Goal: Task Accomplishment & Management: Complete application form

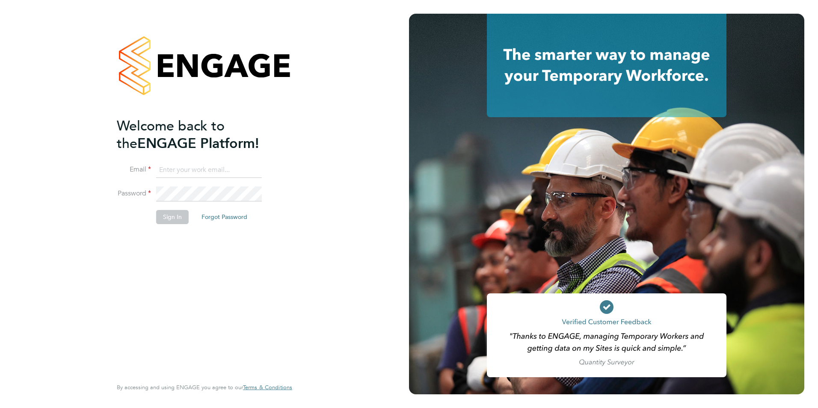
type input "george@mmpconsultancy.co.uk"
click at [149, 237] on div "Welcome back to the ENGAGE Platform! Email george@mmpconsultancy.co.uk Password…" at bounding box center [200, 246] width 167 height 259
click at [169, 217] on button "Sign In" at bounding box center [172, 217] width 33 height 14
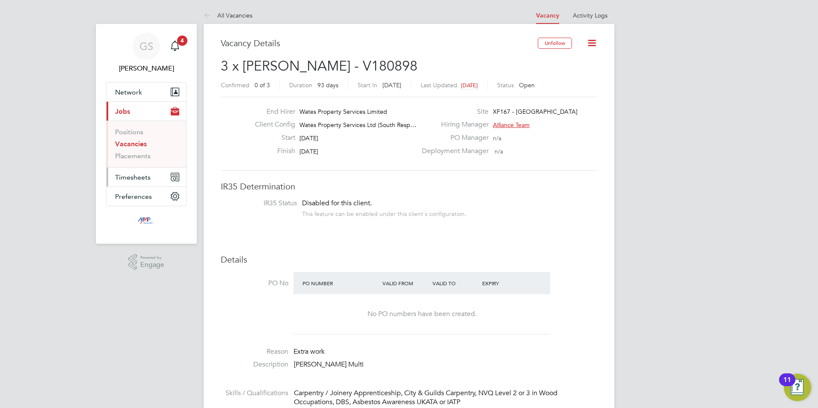
click at [144, 176] on span "Timesheets" at bounding box center [133, 177] width 36 height 8
click at [142, 154] on link "Timesheets" at bounding box center [133, 151] width 36 height 8
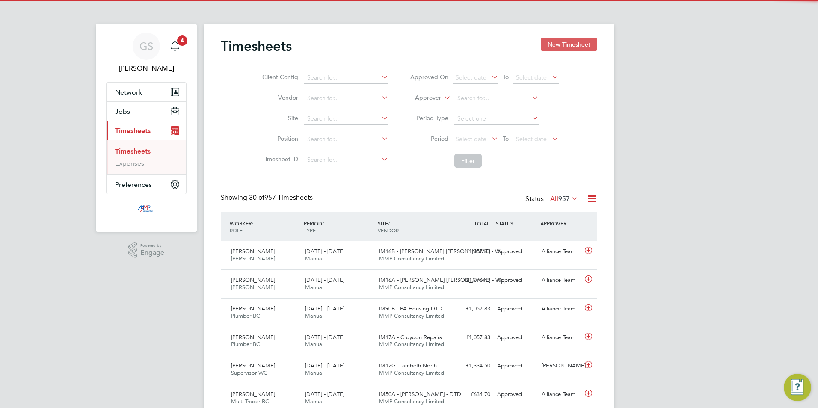
scroll to position [22, 74]
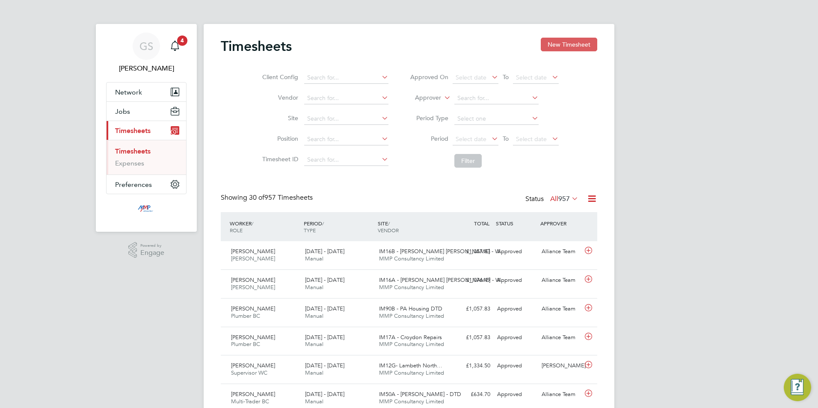
click at [552, 49] on button "New Timesheet" at bounding box center [569, 45] width 56 height 14
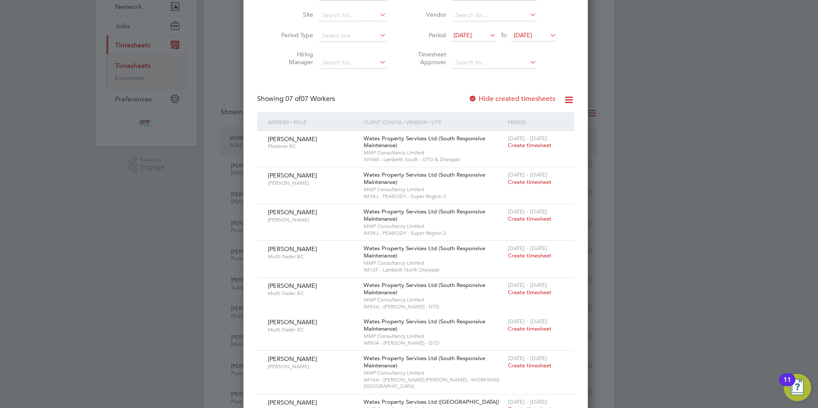
click at [518, 101] on label "Hide created timesheets" at bounding box center [512, 99] width 87 height 9
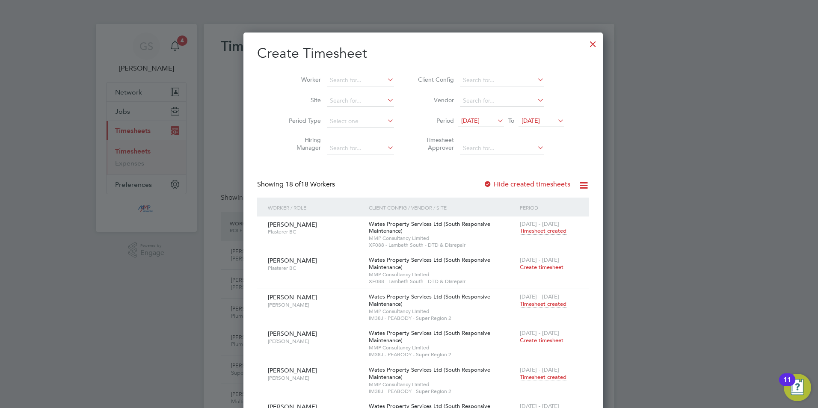
click at [472, 117] on span "10 Sep 2025" at bounding box center [470, 121] width 18 height 8
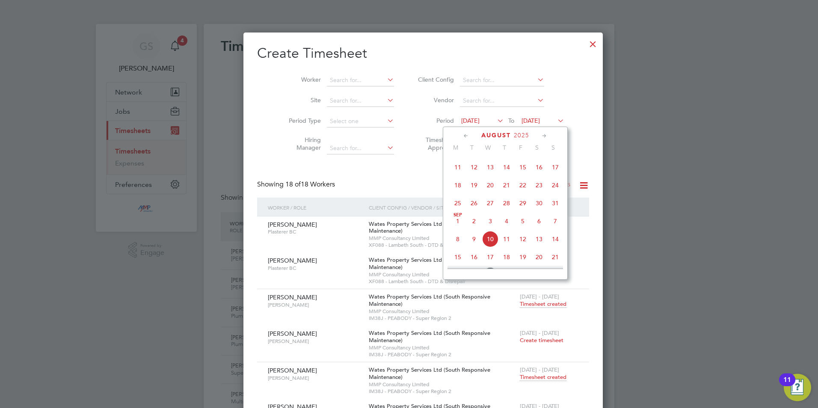
click at [459, 190] on span "18" at bounding box center [458, 185] width 16 height 16
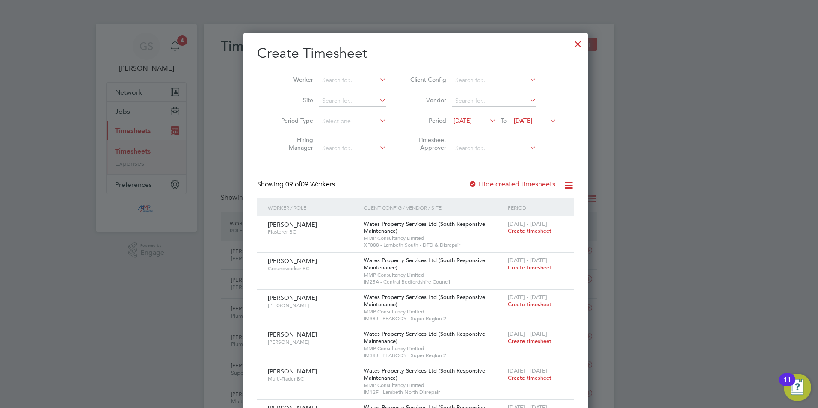
click at [494, 184] on label "Hide created timesheets" at bounding box center [512, 184] width 87 height 9
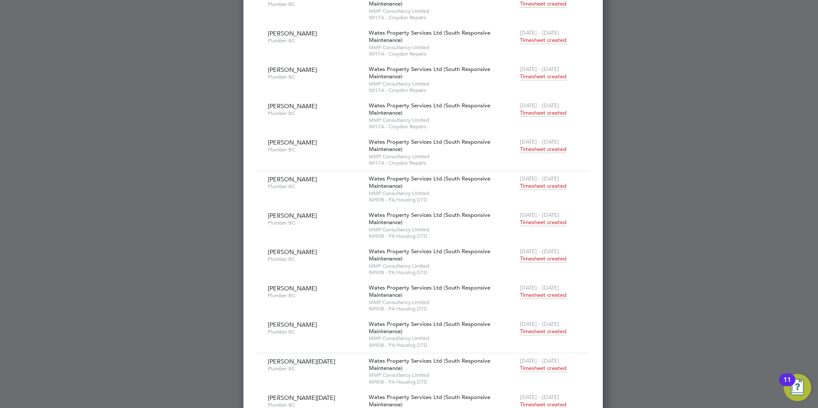
click at [623, 187] on div at bounding box center [409, 204] width 818 height 408
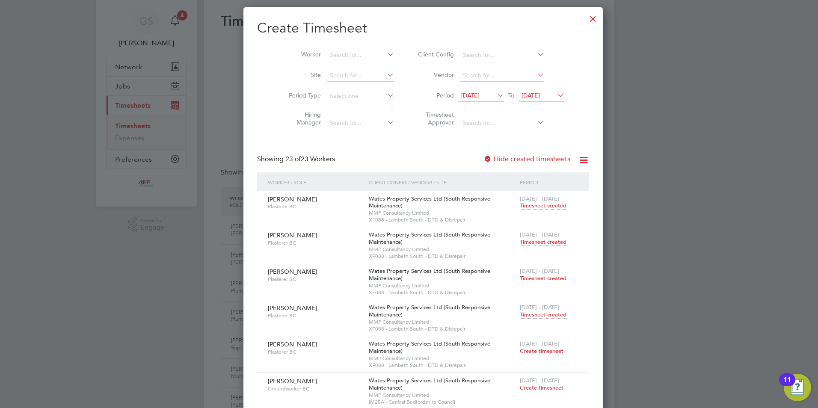
scroll to position [0, 0]
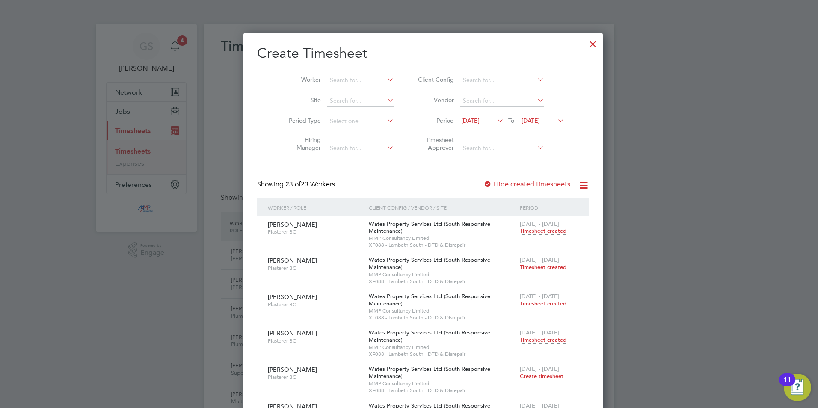
click at [585, 44] on div at bounding box center [592, 41] width 15 height 15
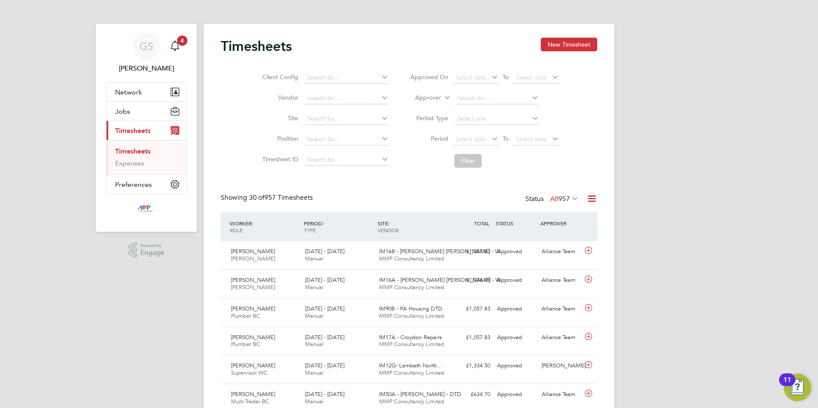
scroll to position [22, 74]
click at [131, 116] on button "Jobs" at bounding box center [147, 111] width 80 height 19
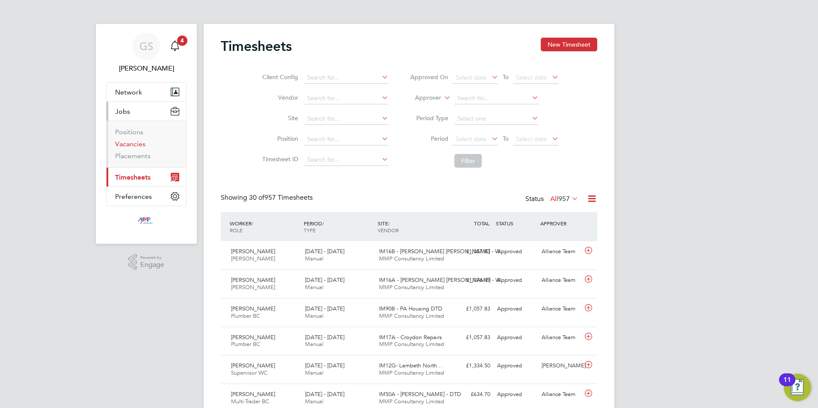
drag, startPoint x: 142, startPoint y: 145, endPoint x: 168, endPoint y: 151, distance: 26.4
click at [142, 145] on link "Vacancies" at bounding box center [130, 144] width 30 height 8
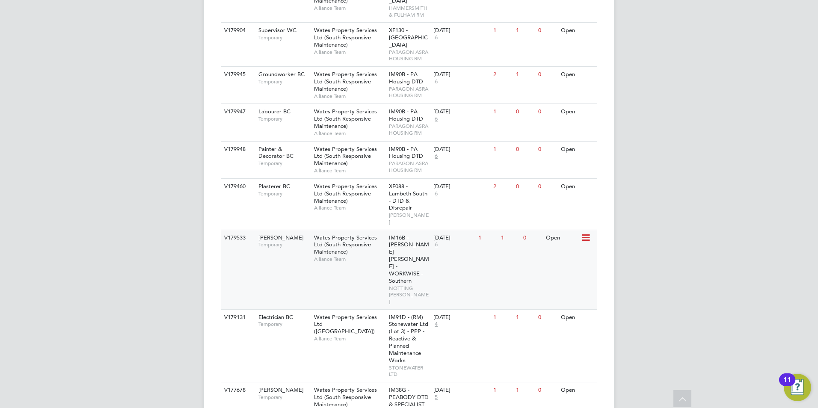
scroll to position [1105, 0]
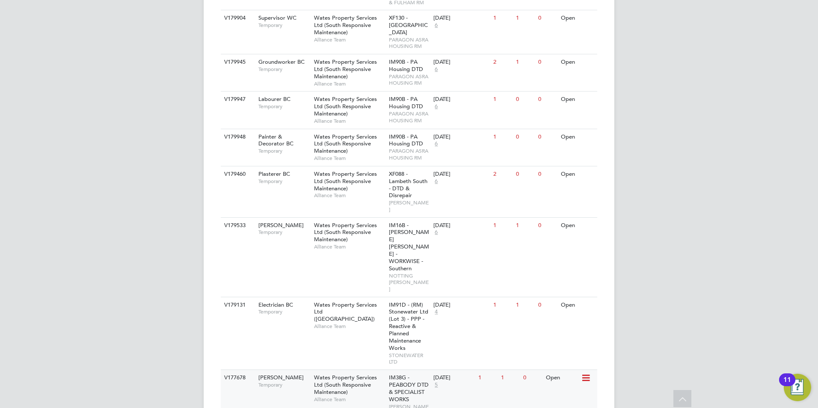
click at [374, 396] on span "Alliance Team" at bounding box center [349, 399] width 71 height 7
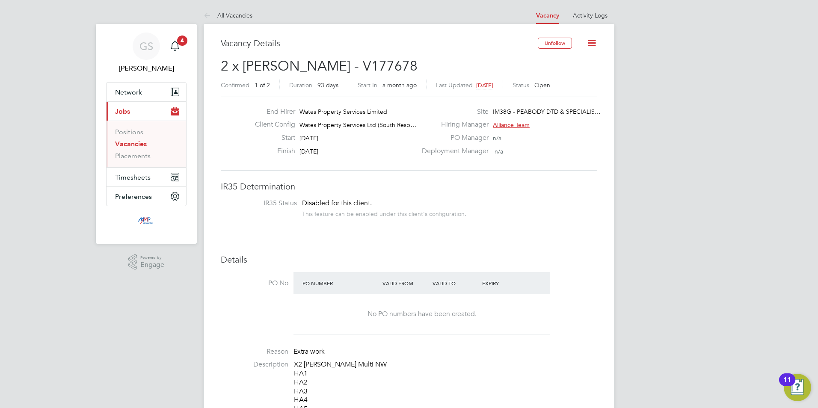
click at [132, 142] on link "Vacancies" at bounding box center [131, 144] width 32 height 8
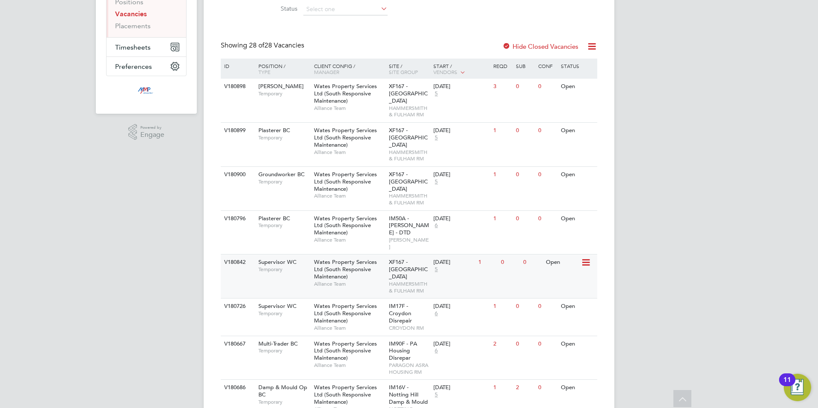
scroll to position [171, 0]
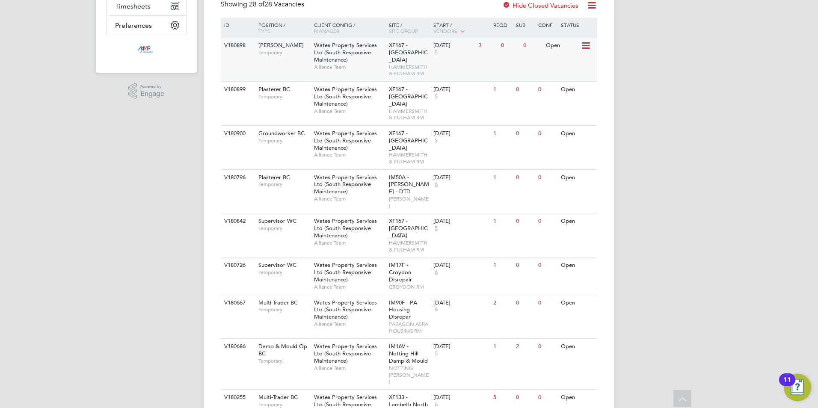
click at [435, 63] on div "V180898 Carpenter BC Temporary Wates Property Services Ltd (South Responsive Ma…" at bounding box center [409, 60] width 377 height 44
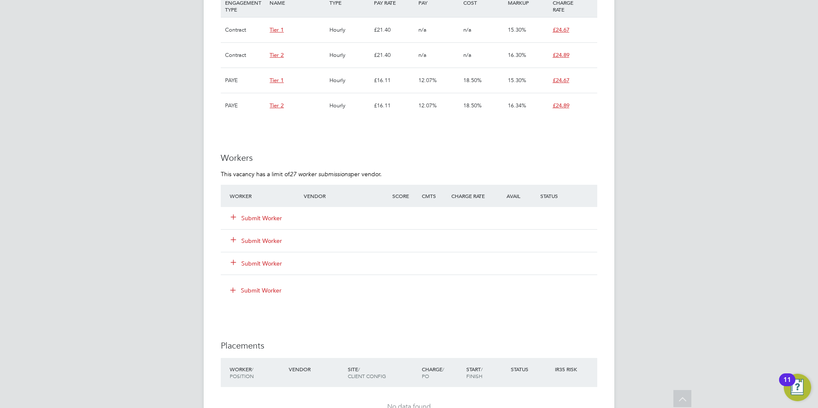
scroll to position [599, 0]
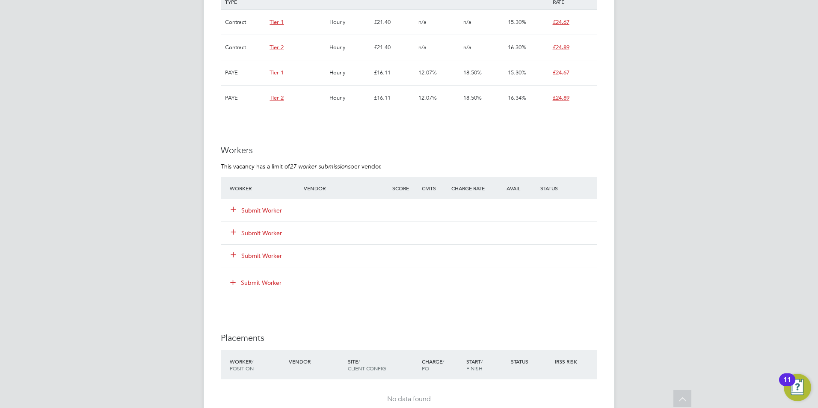
click at [269, 208] on button "Submit Worker" at bounding box center [256, 210] width 51 height 9
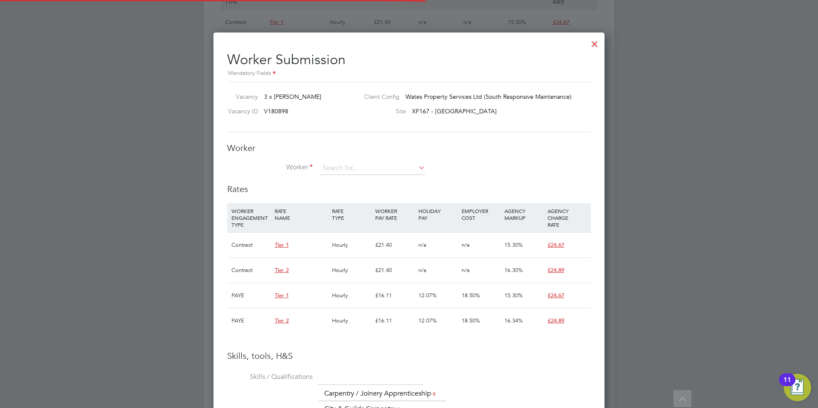
scroll to position [25, 58]
click at [359, 171] on input at bounding box center [373, 168] width 106 height 13
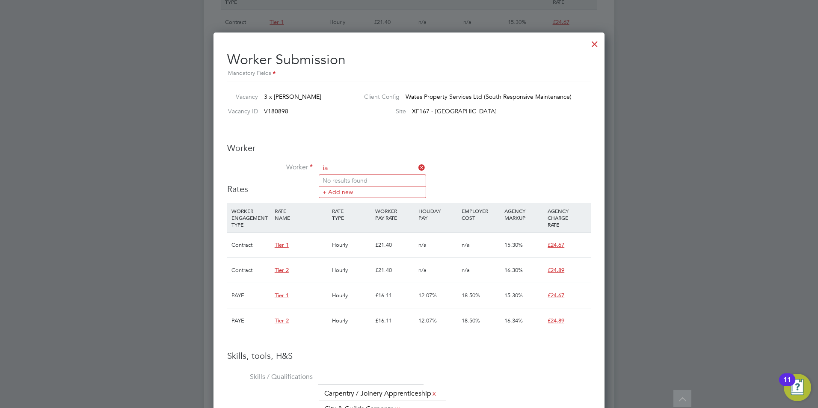
type input "i"
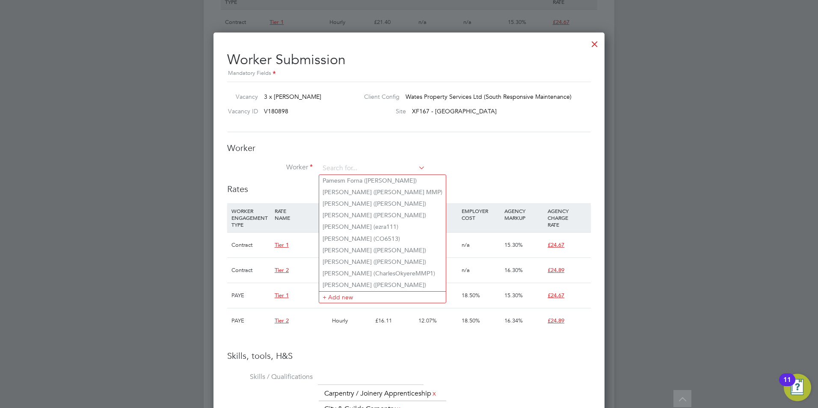
click at [454, 153] on h3 "Worker" at bounding box center [409, 147] width 364 height 11
click at [361, 163] on input at bounding box center [373, 168] width 106 height 13
click at [291, 159] on div "Worker Worker Worker Engagement Type" at bounding box center [409, 162] width 364 height 41
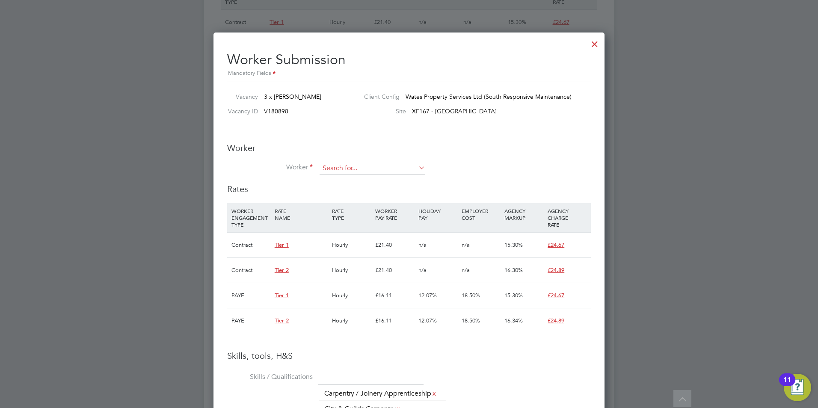
click at [331, 172] on input at bounding box center [373, 168] width 106 height 13
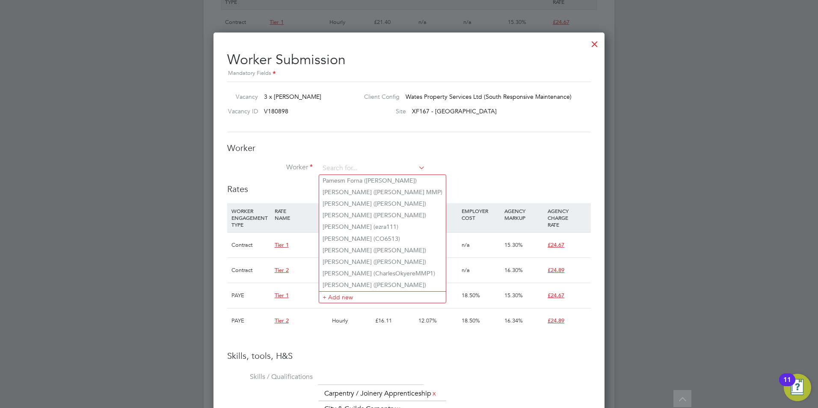
click at [305, 198] on div "Rates WORKER ENGAGEMENT TYPE RATE NAME RATE TYPE WORKER PAY RATE HOLIDAY PAY EM…" at bounding box center [409, 267] width 364 height 167
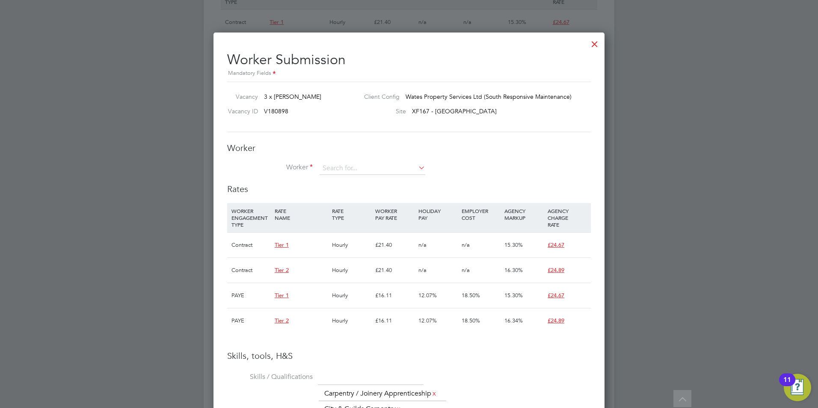
click at [591, 44] on div at bounding box center [594, 41] width 15 height 15
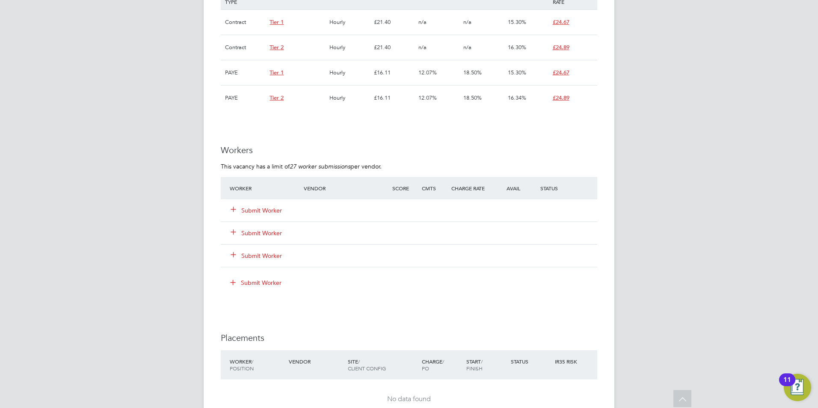
click at [262, 202] on div "Submit Worker" at bounding box center [409, 210] width 377 height 22
click at [261, 206] on button "Submit Worker" at bounding box center [256, 210] width 51 height 9
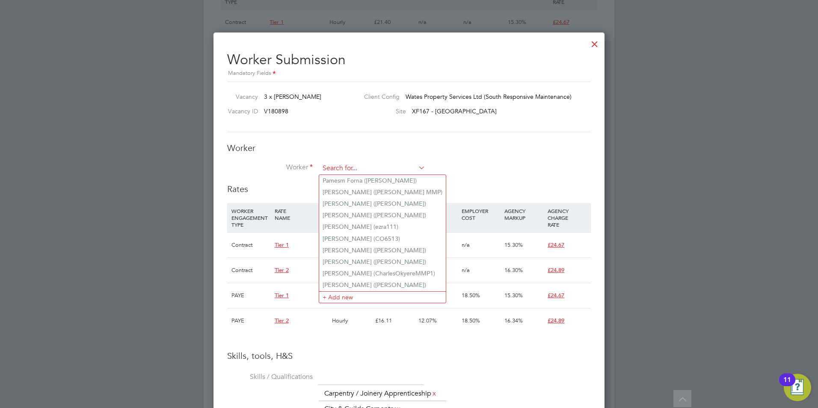
click at [336, 173] on input at bounding box center [373, 168] width 106 height 13
click at [303, 178] on li "Worker" at bounding box center [409, 172] width 364 height 21
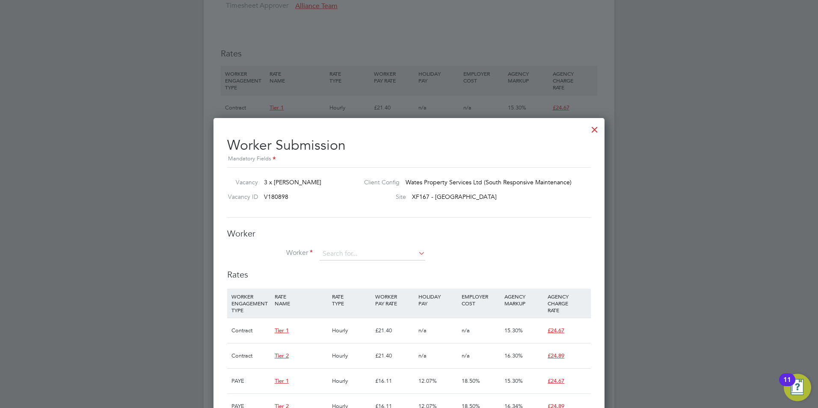
click at [417, 253] on icon at bounding box center [417, 253] width 0 height 12
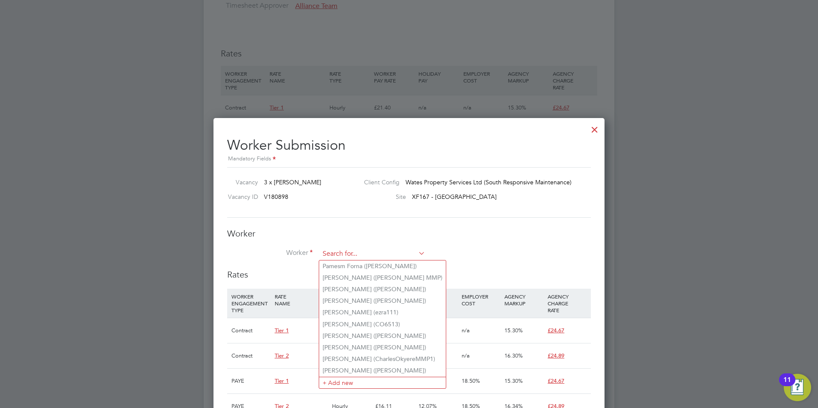
click at [384, 256] on input at bounding box center [373, 254] width 106 height 13
type input "i"
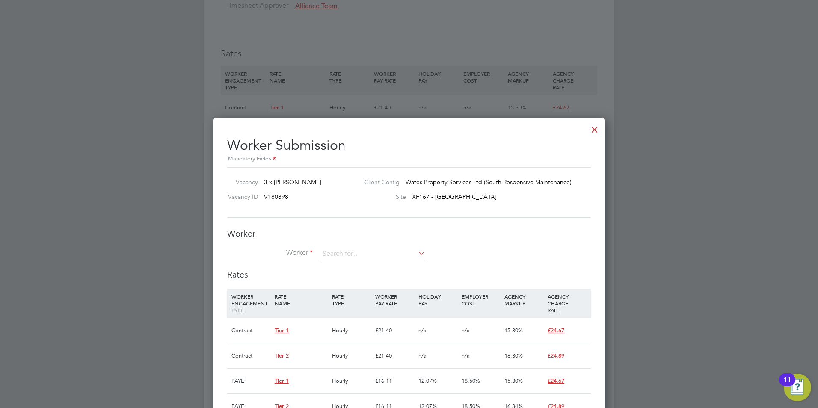
click at [310, 278] on h3 "Rates" at bounding box center [409, 274] width 364 height 11
click at [334, 253] on input at bounding box center [373, 254] width 106 height 13
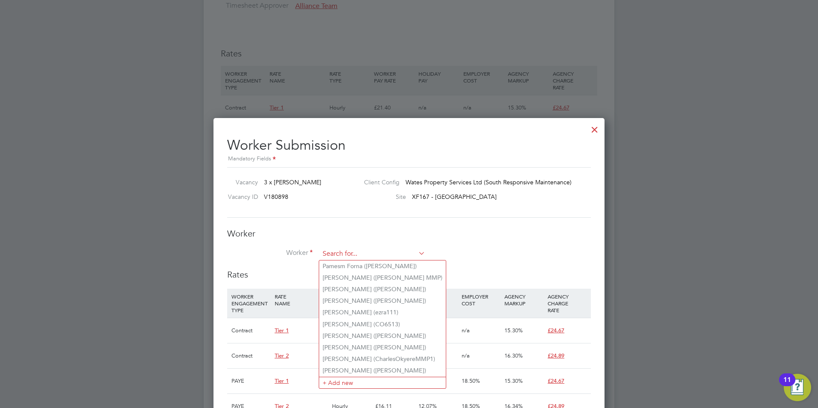
click at [334, 253] on input at bounding box center [373, 254] width 106 height 13
click at [334, 254] on input at bounding box center [373, 254] width 106 height 13
drag, startPoint x: 334, startPoint y: 254, endPoint x: 320, endPoint y: 259, distance: 14.6
click at [327, 258] on input at bounding box center [373, 254] width 106 height 13
click at [306, 275] on h3 "Rates" at bounding box center [409, 274] width 364 height 11
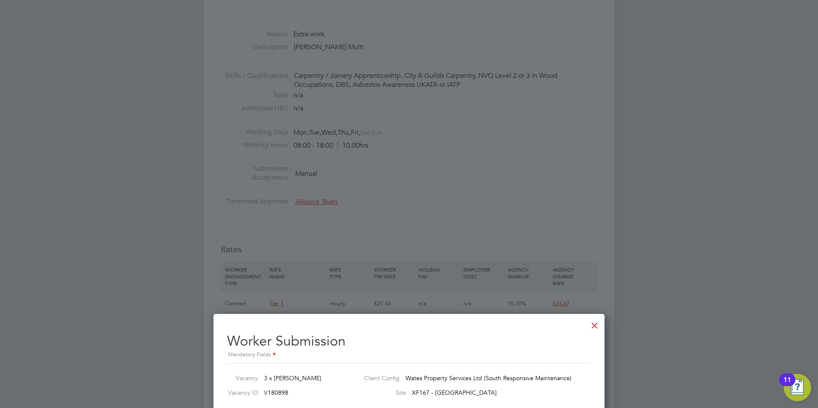
click at [594, 327] on div at bounding box center [594, 323] width 15 height 15
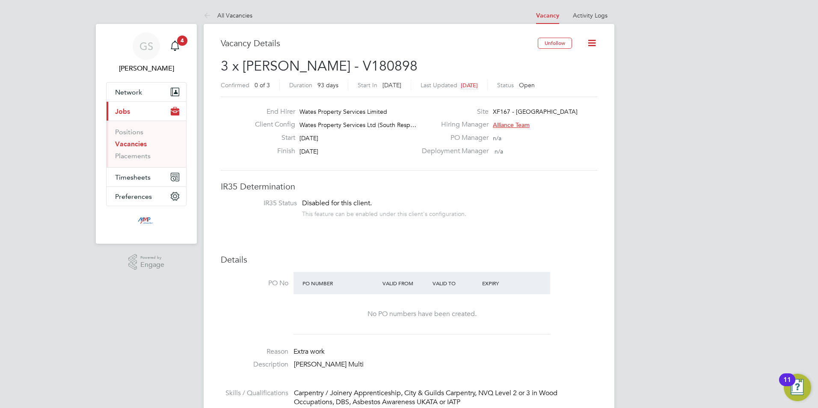
click at [122, 145] on link "Vacancies" at bounding box center [131, 144] width 32 height 8
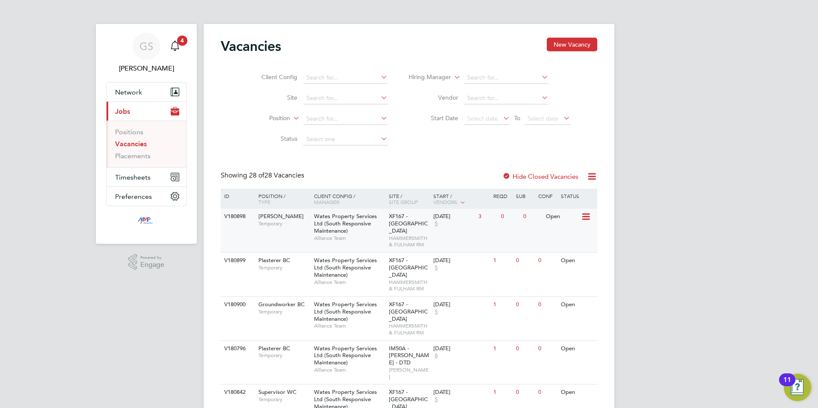
click at [360, 227] on div "Wates Property Services Ltd (South Responsive Maintenance) Alliance Team" at bounding box center [349, 227] width 75 height 37
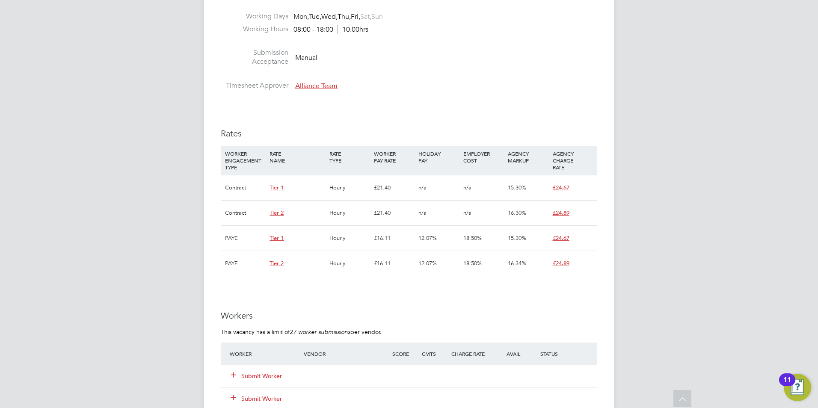
scroll to position [513, 0]
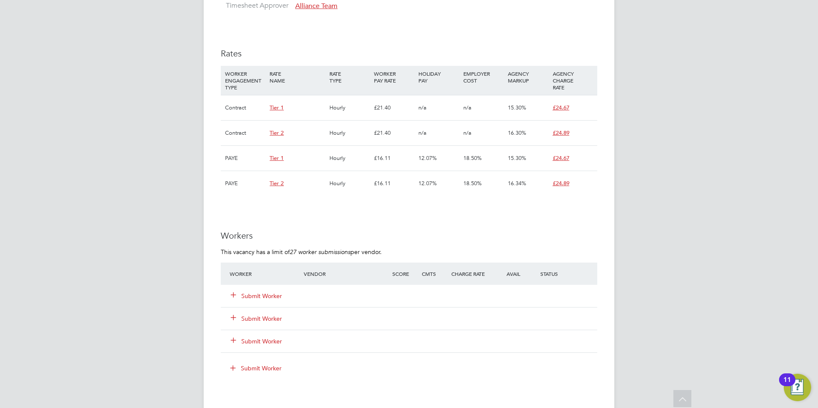
click at [270, 294] on button "Submit Worker" at bounding box center [256, 296] width 51 height 9
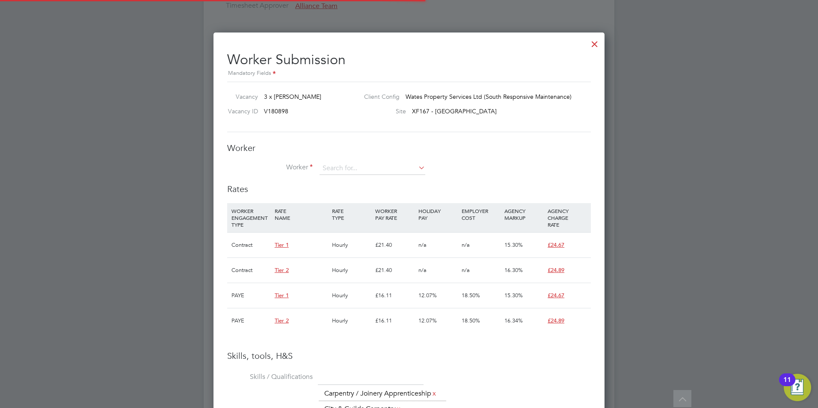
scroll to position [25, 58]
click at [417, 170] on icon at bounding box center [417, 168] width 0 height 12
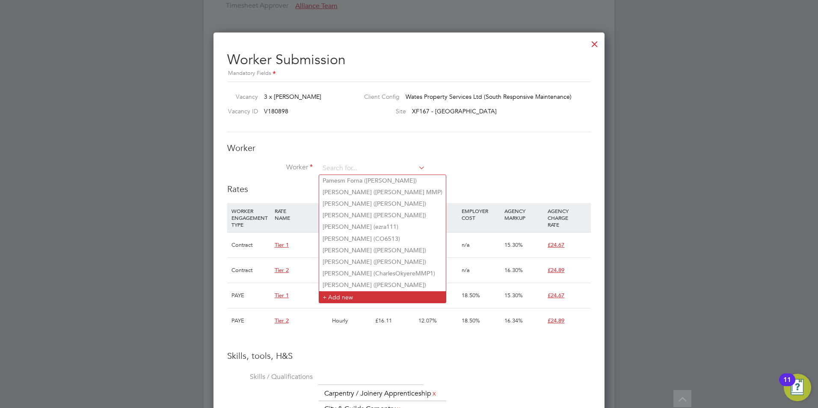
click at [368, 296] on li "+ Add new" at bounding box center [382, 297] width 127 height 12
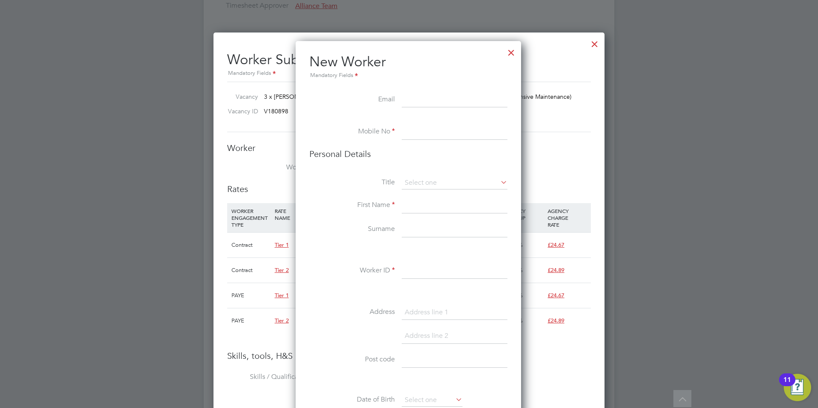
paste input "[EMAIL_ADDRESS][DOMAIN_NAME]"
type input "[EMAIL_ADDRESS][DOMAIN_NAME]"
click at [428, 137] on input at bounding box center [455, 132] width 106 height 15
paste input "07535286801"
type input "07535286801"
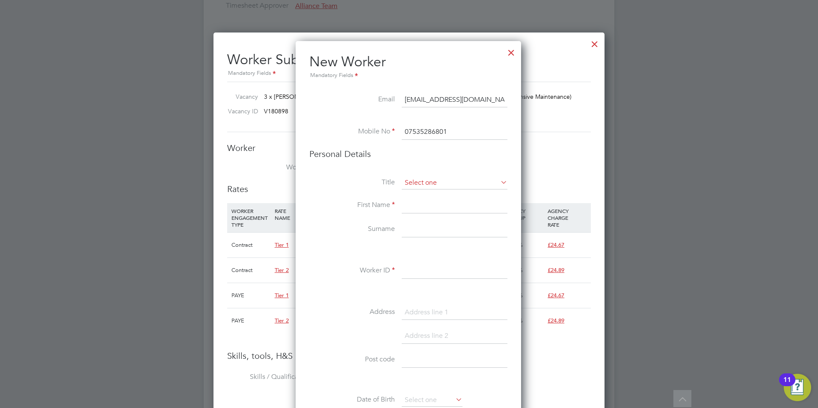
click at [445, 186] on input at bounding box center [455, 183] width 106 height 13
click at [444, 193] on li "Mr" at bounding box center [454, 195] width 107 height 11
type input "Mr"
click at [442, 203] on input at bounding box center [455, 205] width 106 height 15
type input "[PERSON_NAME]"
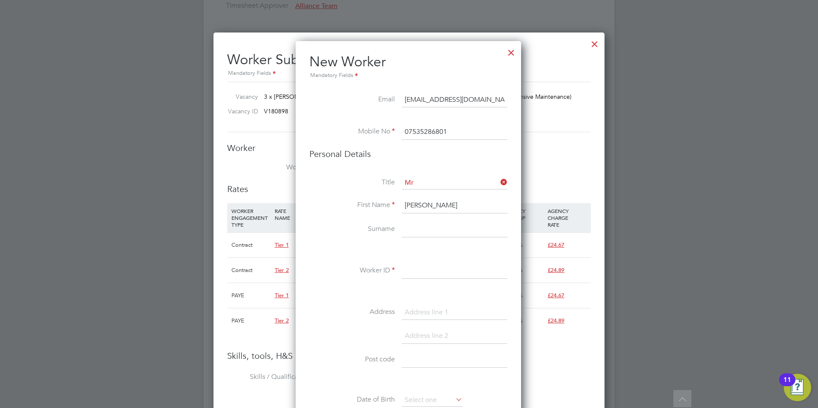
click at [444, 228] on input at bounding box center [455, 229] width 106 height 15
type input "Hodorogia"
click at [452, 276] on input at bounding box center [455, 271] width 106 height 15
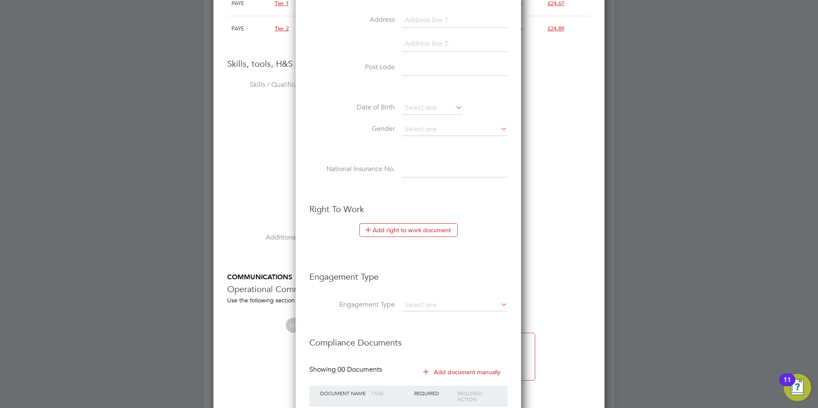
scroll to position [869, 0]
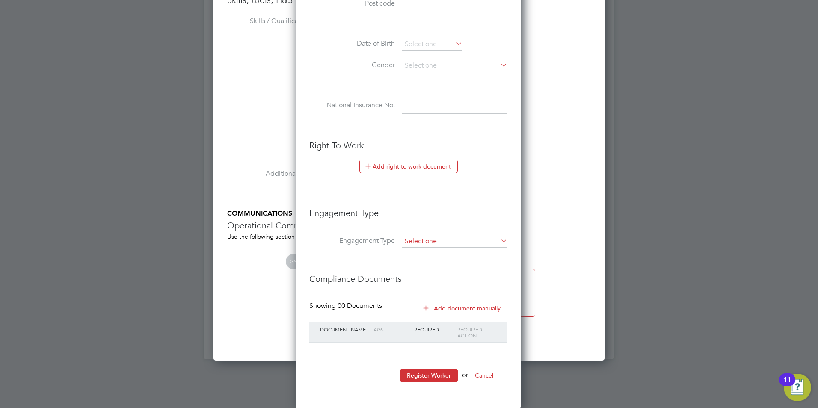
type input "IOANMMP1"
click at [445, 241] on input at bounding box center [455, 242] width 106 height 12
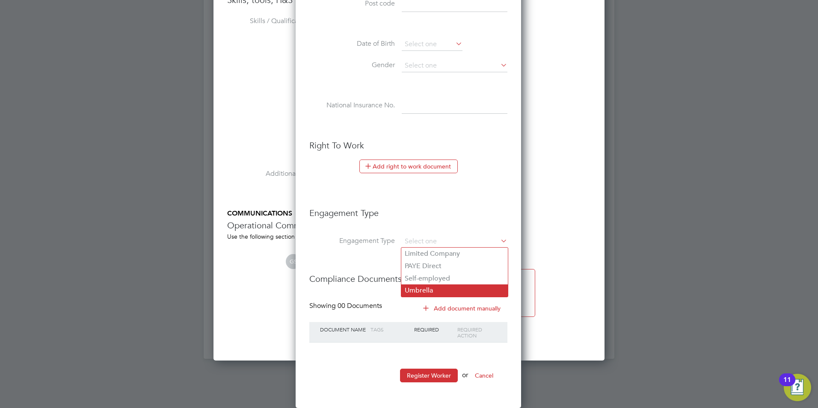
click at [445, 285] on li "Umbrella" at bounding box center [454, 291] width 107 height 12
type input "Umbrella"
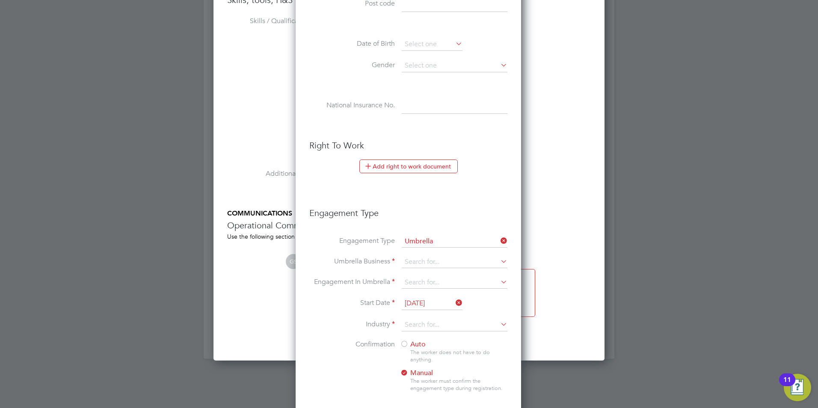
scroll to position [882, 227]
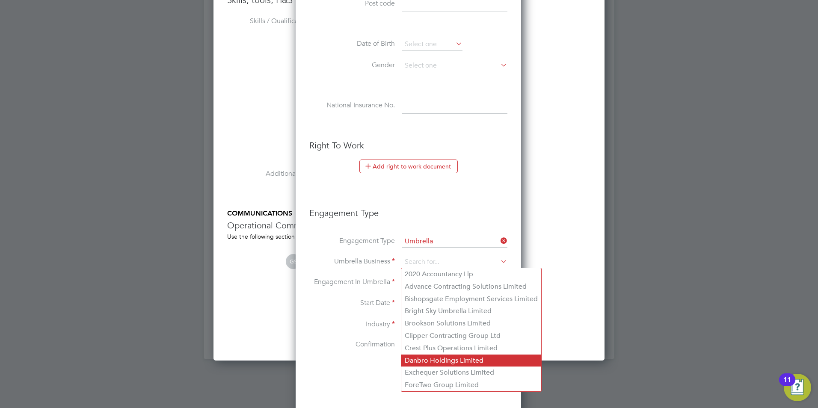
click at [445, 358] on li "Danbro Holdings Limited" at bounding box center [471, 361] width 140 height 12
type input "Danbro Holdings Limited"
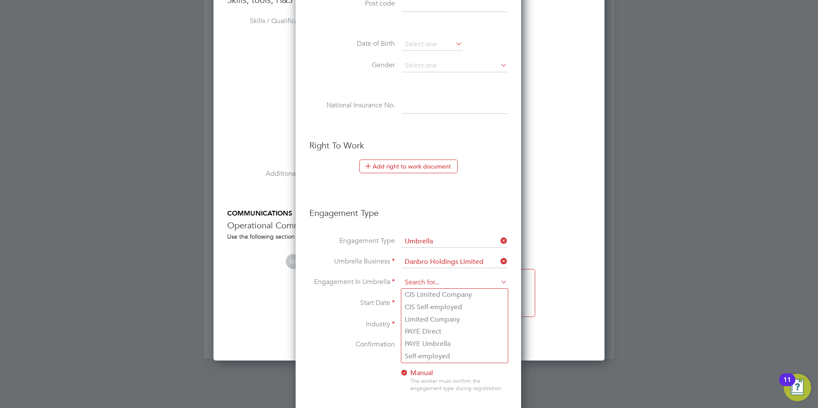
click at [434, 287] on input at bounding box center [455, 283] width 106 height 12
click at [442, 309] on li "CIS Self-employed" at bounding box center [454, 307] width 107 height 12
type input "CIS Self-employed"
click at [435, 323] on input at bounding box center [455, 325] width 106 height 13
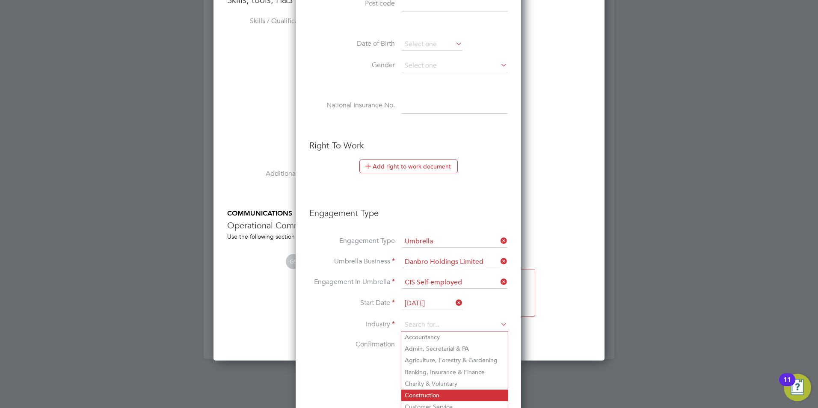
click at [434, 393] on li "Construction" at bounding box center [454, 396] width 107 height 12
type input "Construction"
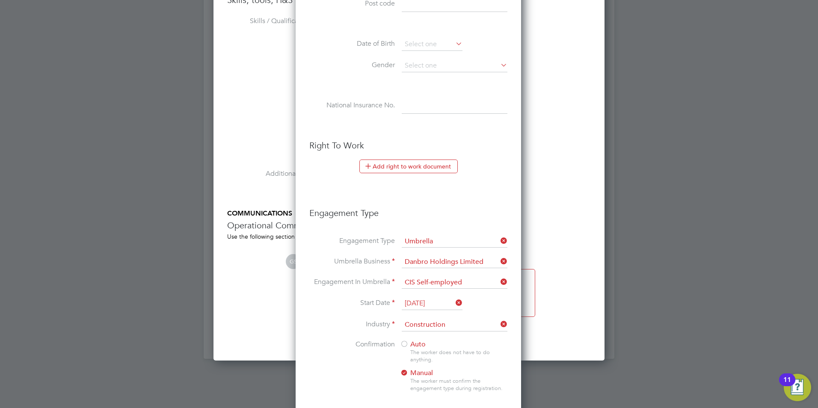
click at [406, 344] on div at bounding box center [404, 345] width 9 height 9
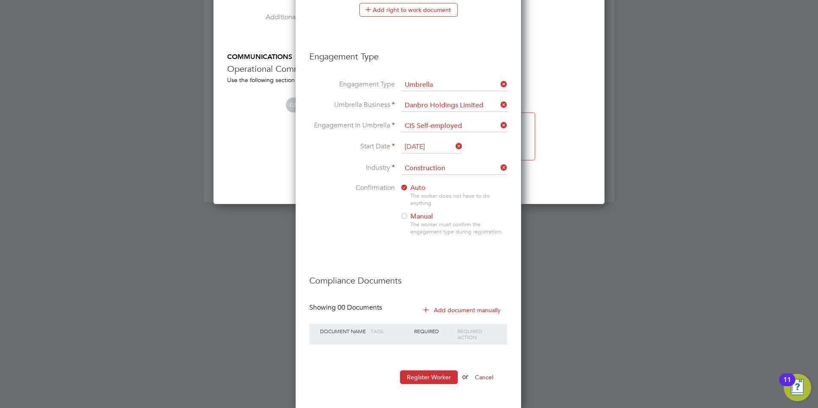
scroll to position [1028, 0]
click at [439, 369] on button "Register Worker" at bounding box center [429, 376] width 58 height 14
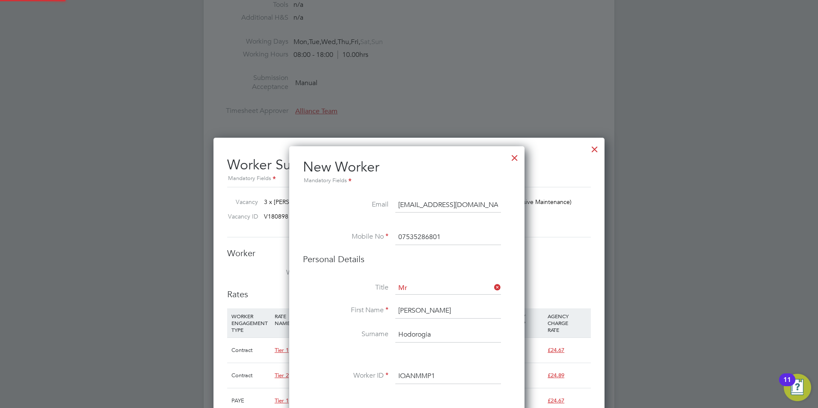
scroll to position [0, 0]
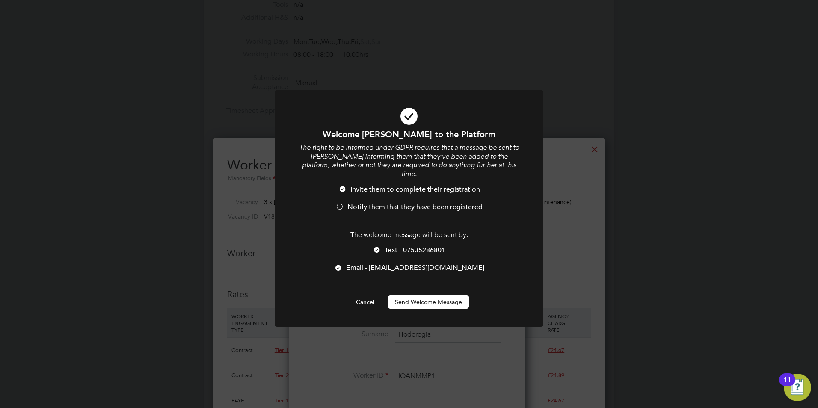
click at [373, 246] on div at bounding box center [377, 250] width 9 height 9
click at [343, 203] on div at bounding box center [339, 207] width 9 height 9
click at [435, 295] on button "Send Welcome Message" at bounding box center [428, 302] width 81 height 14
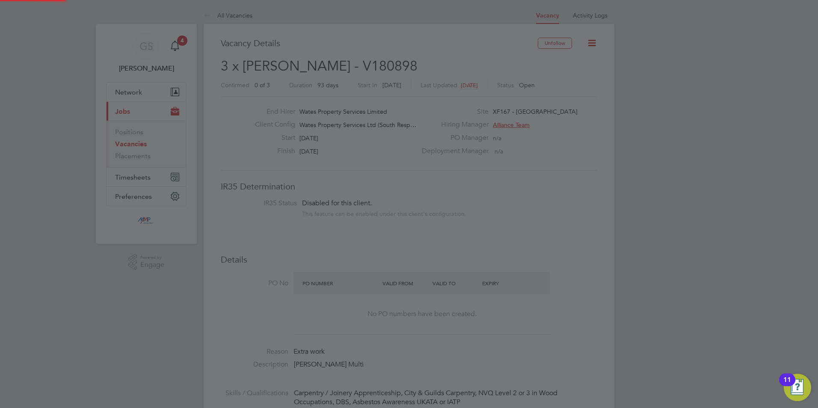
scroll to position [408, 0]
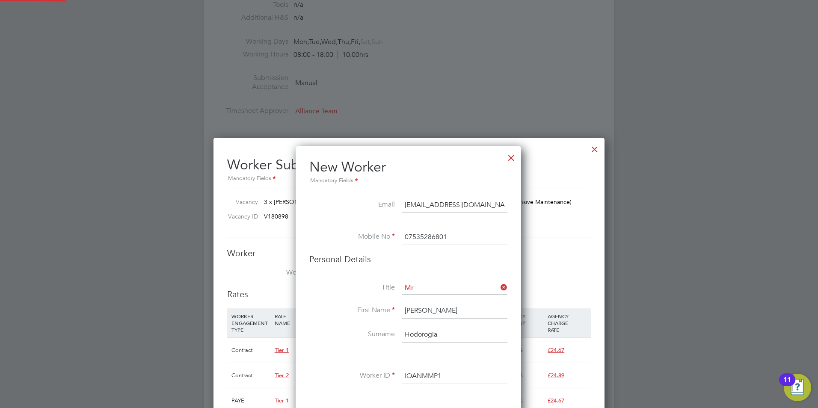
type input "Ioan Hodorogia (IOANMMP1)"
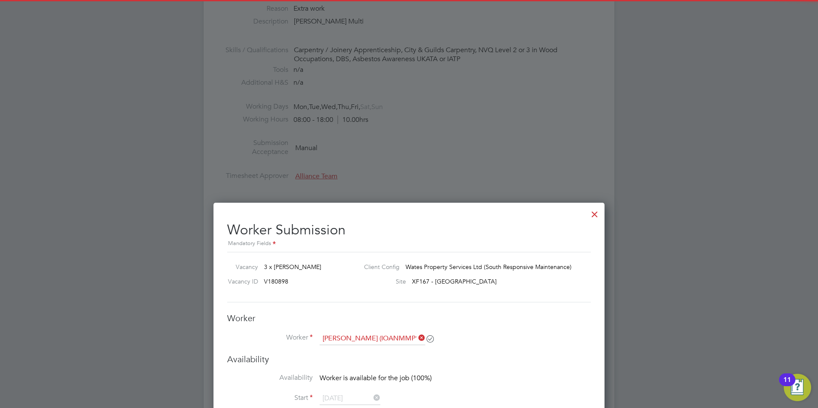
scroll to position [300, 0]
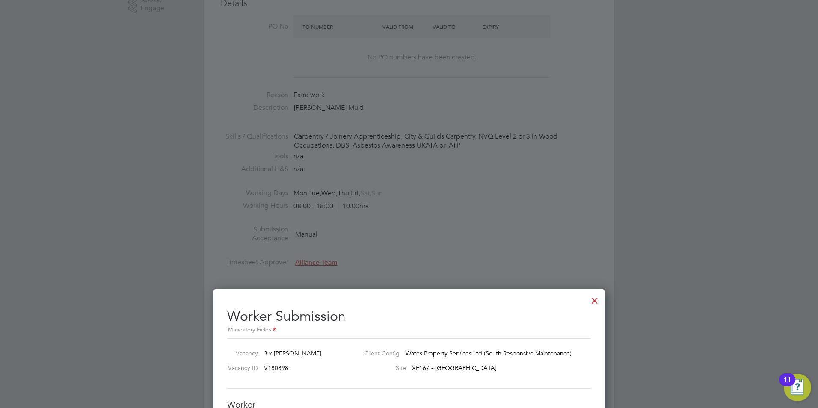
click at [596, 302] on div at bounding box center [594, 298] width 15 height 15
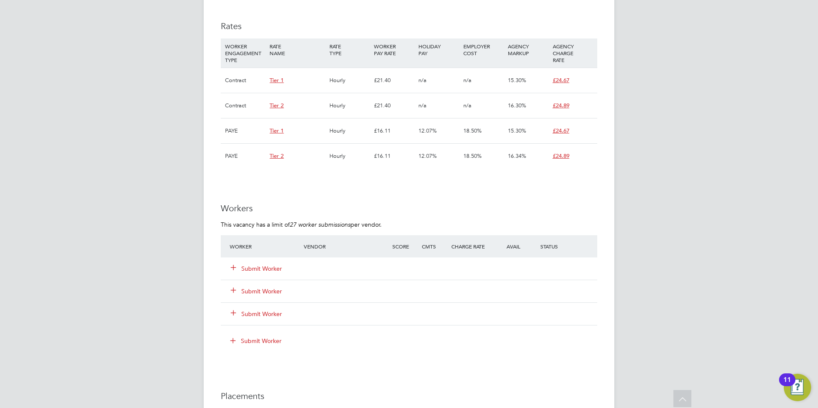
scroll to position [556, 0]
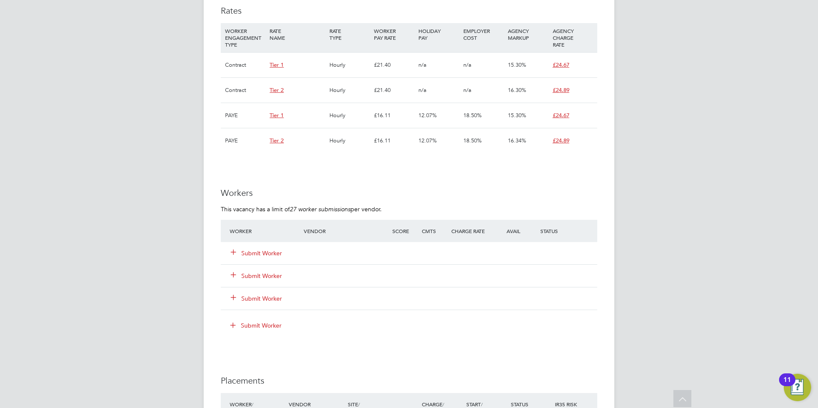
click at [278, 250] on button "Submit Worker" at bounding box center [256, 253] width 51 height 9
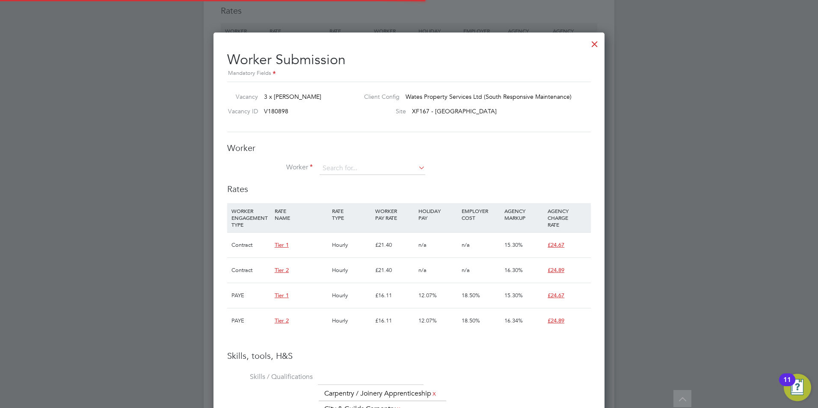
scroll to position [25, 58]
click at [349, 170] on input at bounding box center [373, 168] width 106 height 13
click at [351, 175] on li "Ioan Hodorogia ( IOANMM P1)" at bounding box center [372, 181] width 107 height 12
type input "Ioan Hodorogia (IOANMMP1)"
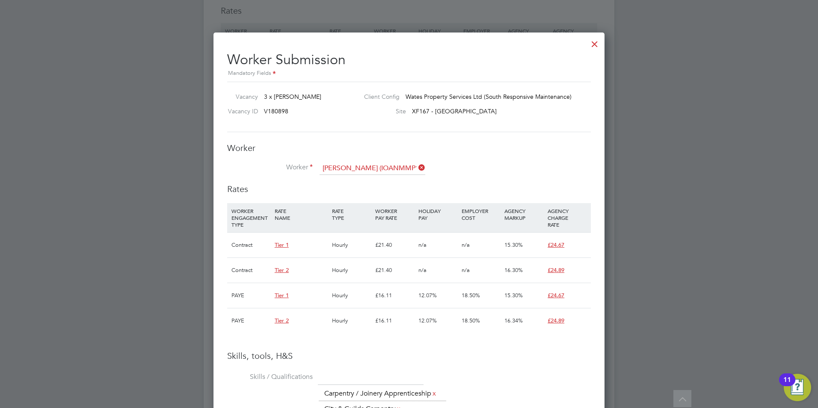
scroll to position [4, 4]
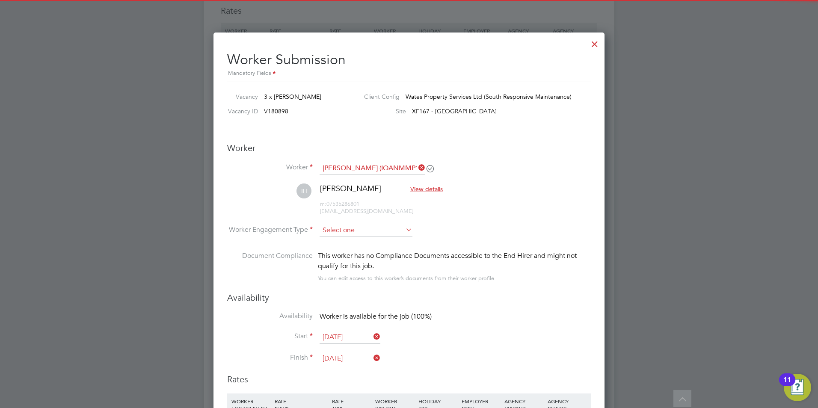
click at [345, 231] on input at bounding box center [366, 230] width 93 height 13
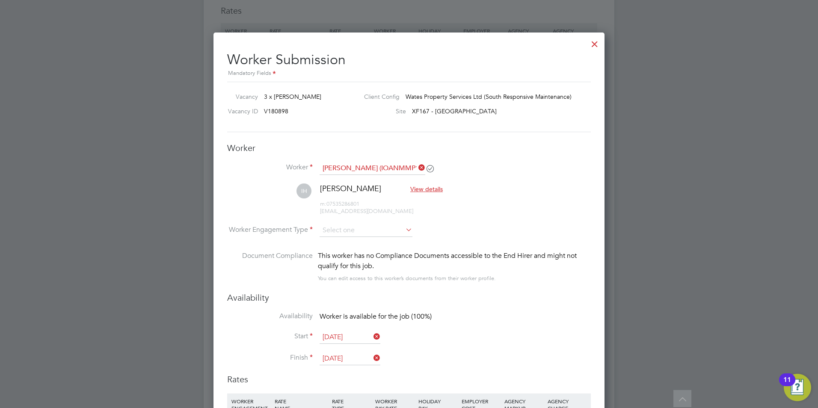
click at [347, 237] on li "Contract" at bounding box center [366, 242] width 94 height 11
type input "Contract"
click at [348, 353] on input "03 Jan 2026" at bounding box center [350, 359] width 61 height 13
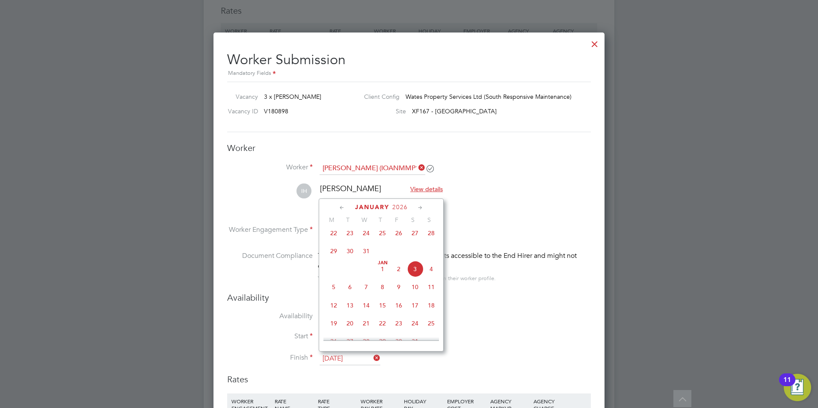
click at [415, 208] on div "January 2026" at bounding box center [381, 207] width 116 height 8
click at [417, 208] on icon at bounding box center [420, 207] width 8 height 9
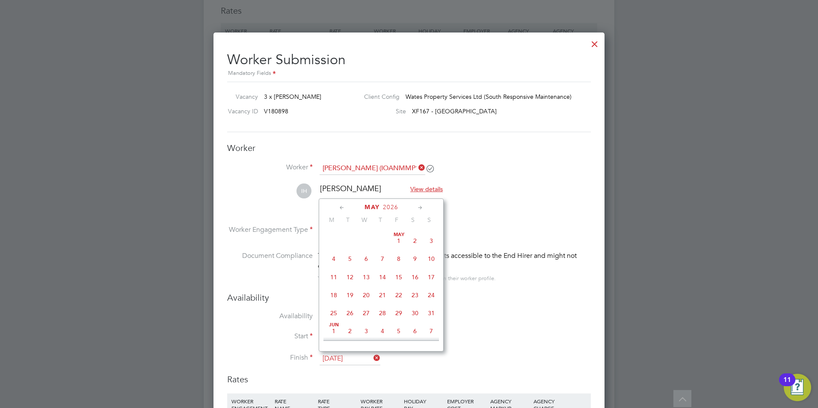
click at [417, 208] on icon at bounding box center [420, 207] width 8 height 9
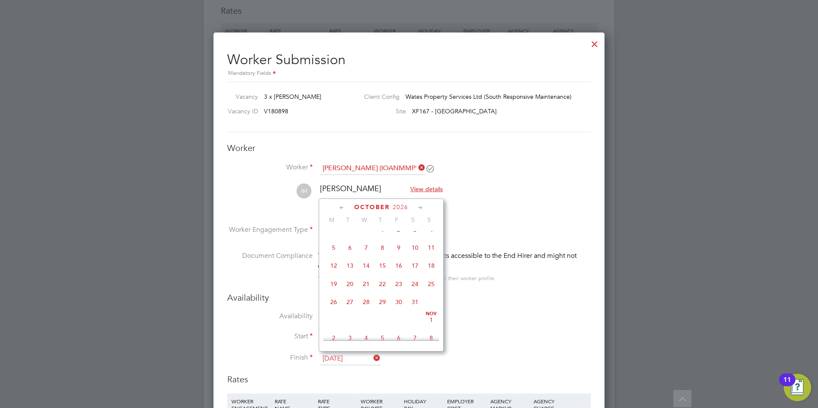
click at [417, 208] on icon at bounding box center [420, 207] width 8 height 9
click at [401, 291] on span "27" at bounding box center [399, 283] width 16 height 16
type input "[DATE]"
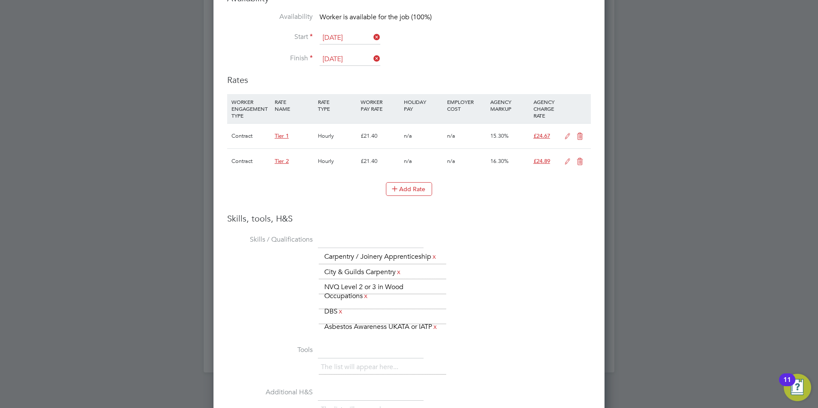
click at [578, 136] on icon at bounding box center [580, 136] width 11 height 7
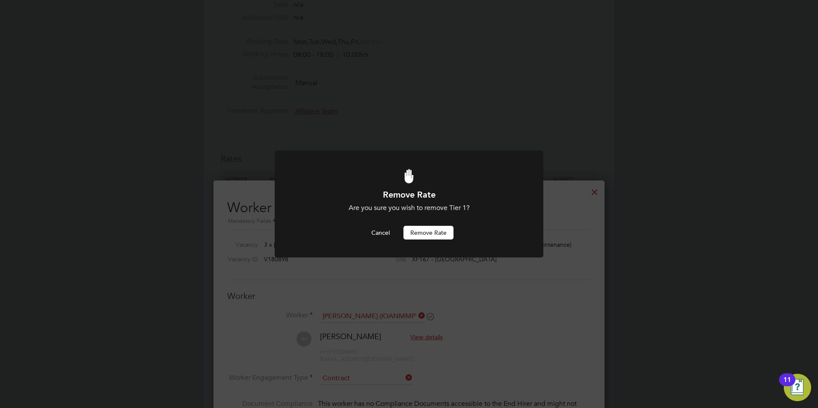
click at [430, 234] on button "Remove rate" at bounding box center [428, 233] width 50 height 14
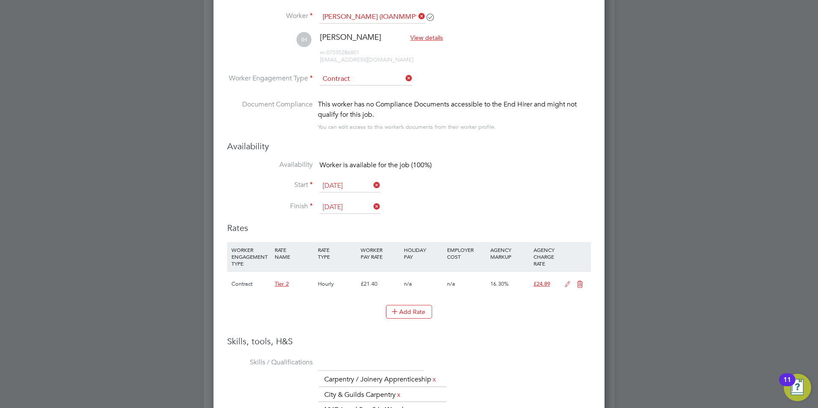
click at [565, 281] on icon at bounding box center [567, 284] width 11 height 7
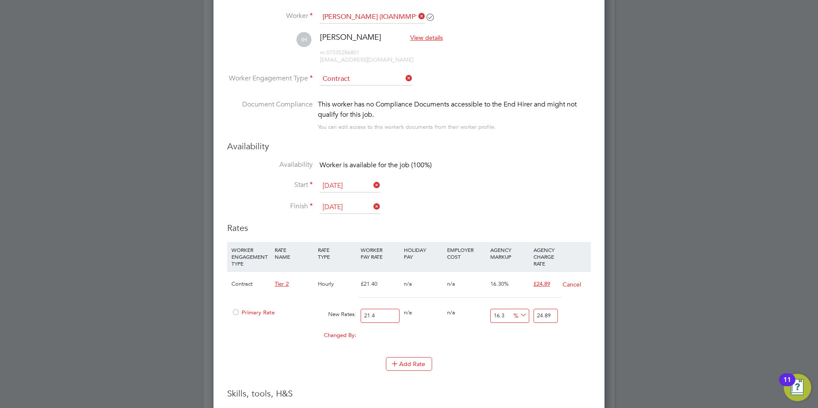
click at [231, 312] on div "Primary Rate" at bounding box center [272, 313] width 86 height 16
click at [236, 312] on div at bounding box center [235, 315] width 9 height 6
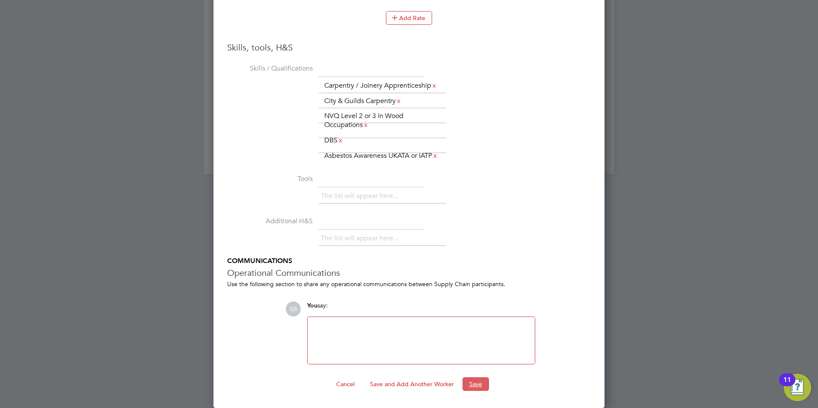
click at [475, 386] on button "Save" at bounding box center [476, 384] width 27 height 14
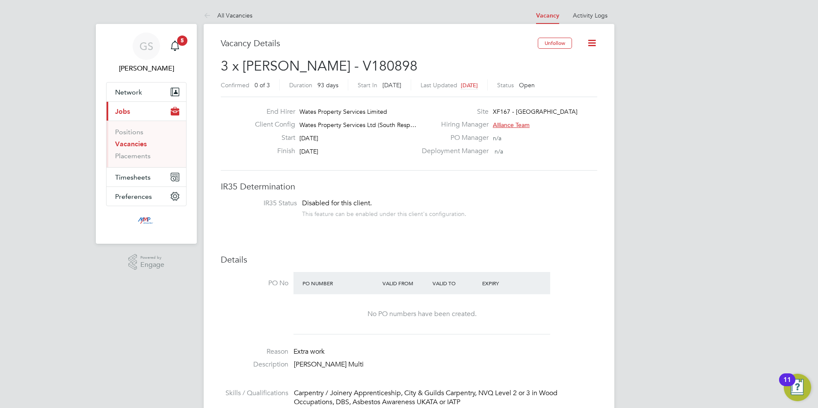
click at [135, 142] on link "Vacancies" at bounding box center [131, 144] width 32 height 8
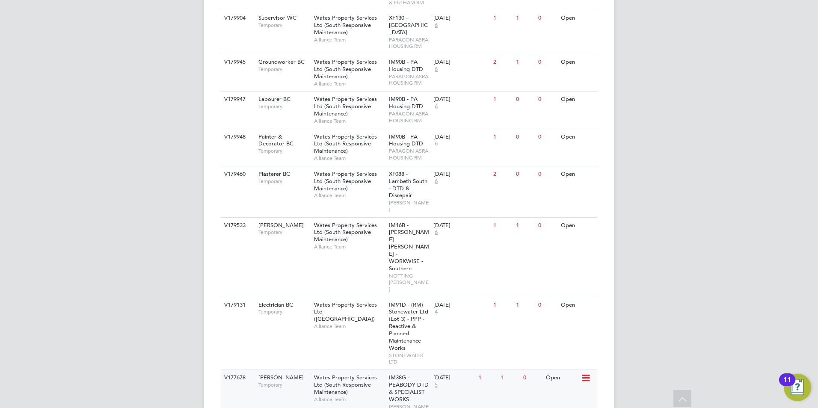
click at [409, 374] on span "IM38G - PEABODY DTD & SPECIALIST WORKS" at bounding box center [409, 388] width 40 height 29
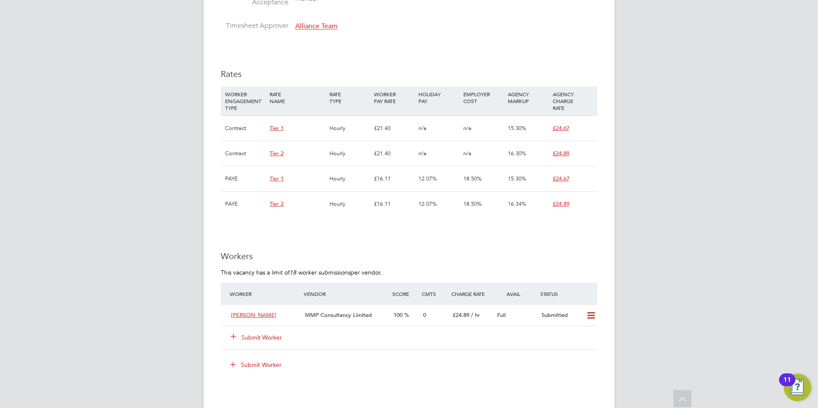
scroll to position [770, 0]
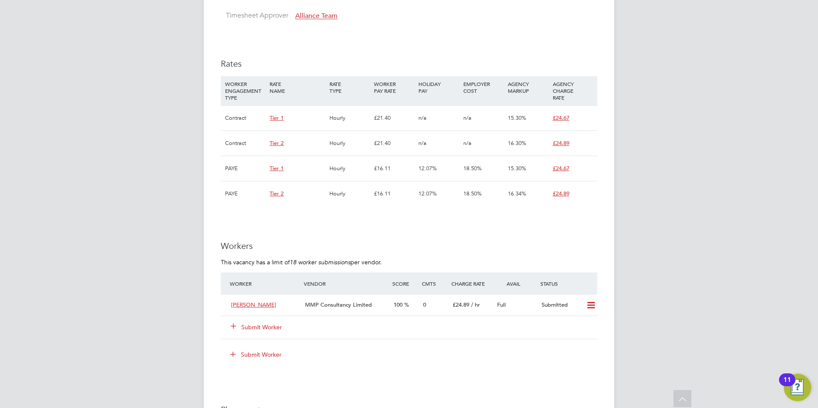
click at [276, 324] on button "Submit Worker" at bounding box center [256, 327] width 51 height 9
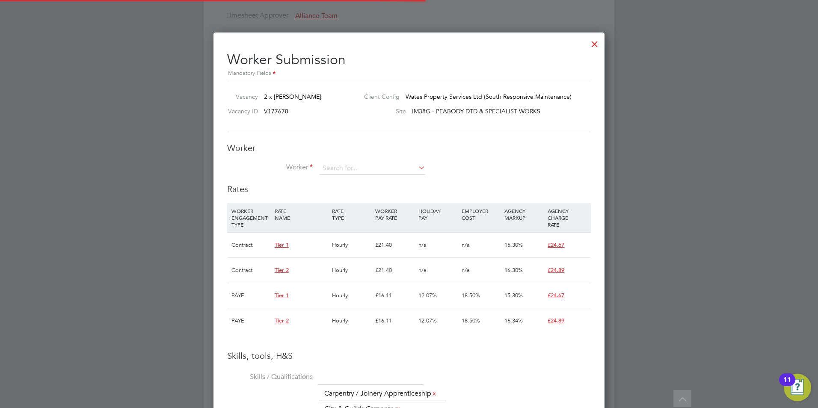
scroll to position [25, 58]
click at [343, 179] on li "Worker" at bounding box center [409, 172] width 364 height 21
click at [347, 169] on input at bounding box center [373, 168] width 106 height 13
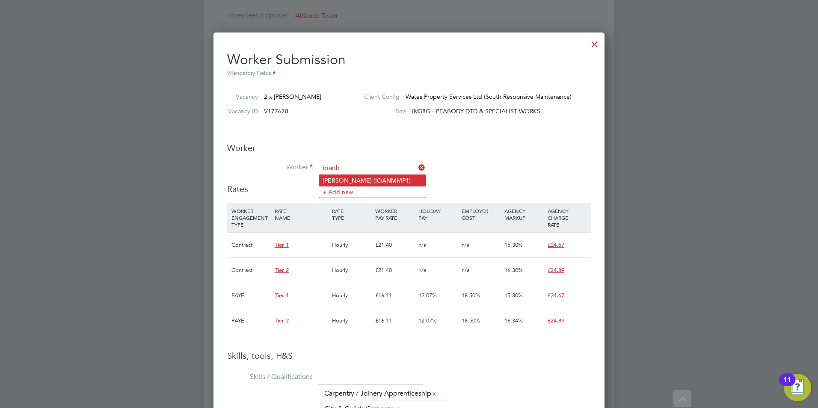
click at [346, 181] on li "[PERSON_NAME] (IOANMMP1)" at bounding box center [372, 180] width 107 height 11
type input "[PERSON_NAME] (IOANMMP1)"
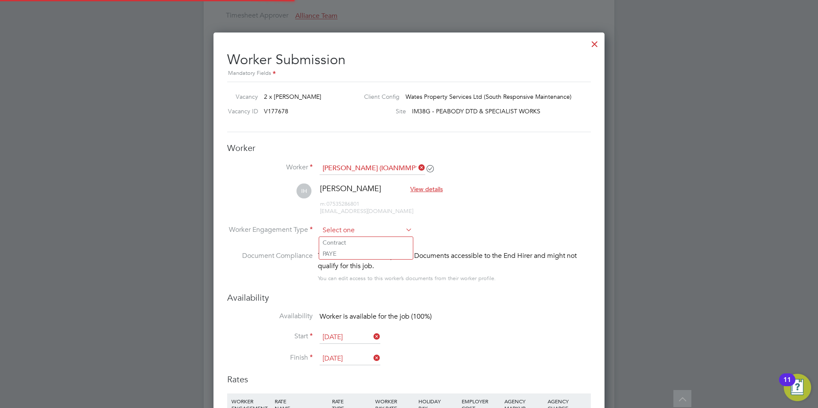
click at [356, 229] on input at bounding box center [366, 230] width 93 height 13
click at [354, 239] on li "Contract" at bounding box center [366, 242] width 94 height 11
type input "Contract"
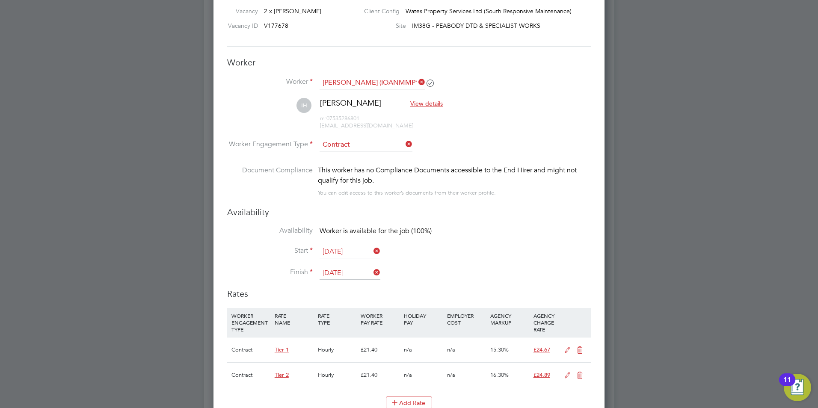
click at [350, 278] on input "[DATE]" at bounding box center [350, 273] width 61 height 13
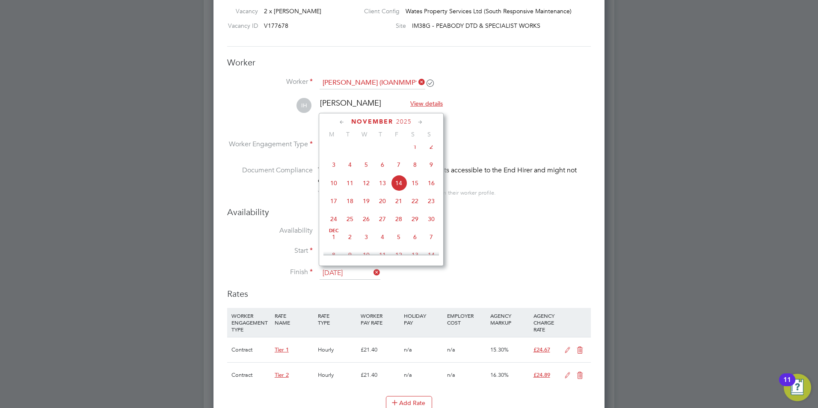
click at [419, 124] on icon at bounding box center [420, 122] width 8 height 9
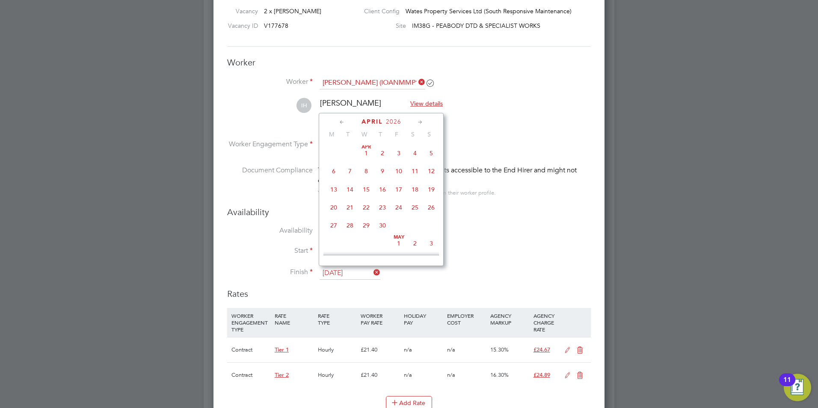
click at [419, 124] on icon at bounding box center [420, 122] width 8 height 9
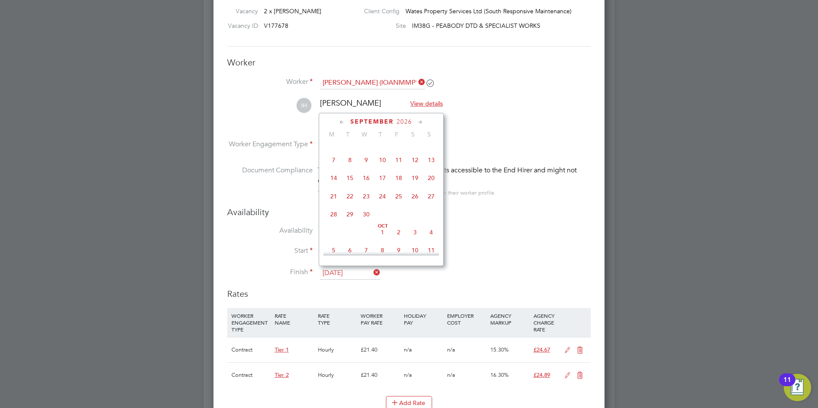
click at [419, 124] on icon at bounding box center [420, 122] width 8 height 9
click at [400, 203] on span "23" at bounding box center [399, 195] width 16 height 16
type input "23 Oct 2026"
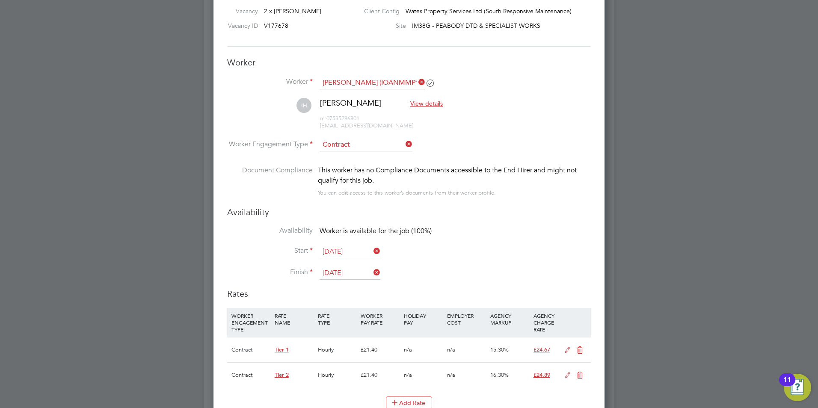
click at [581, 347] on icon at bounding box center [580, 350] width 11 height 7
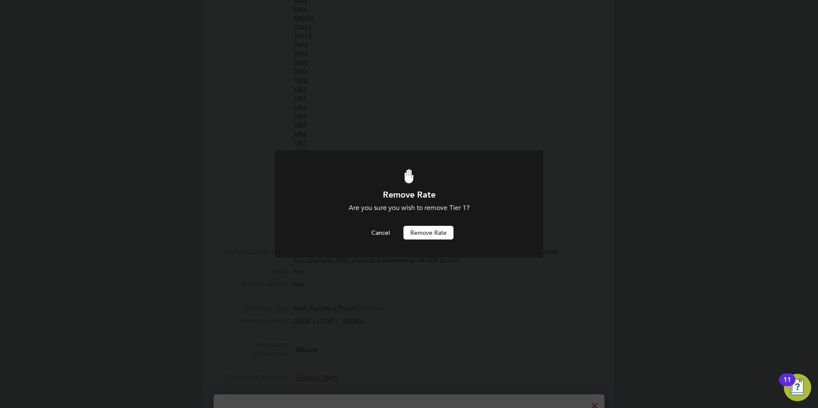
click at [446, 237] on button "Remove rate" at bounding box center [428, 233] width 50 height 14
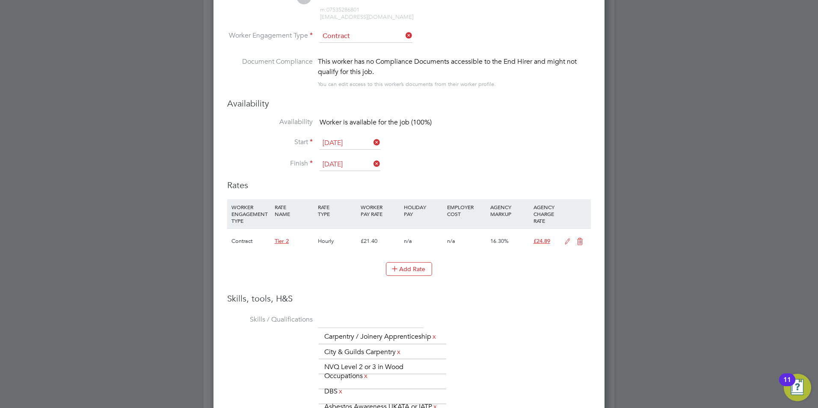
click at [566, 243] on icon at bounding box center [567, 241] width 11 height 7
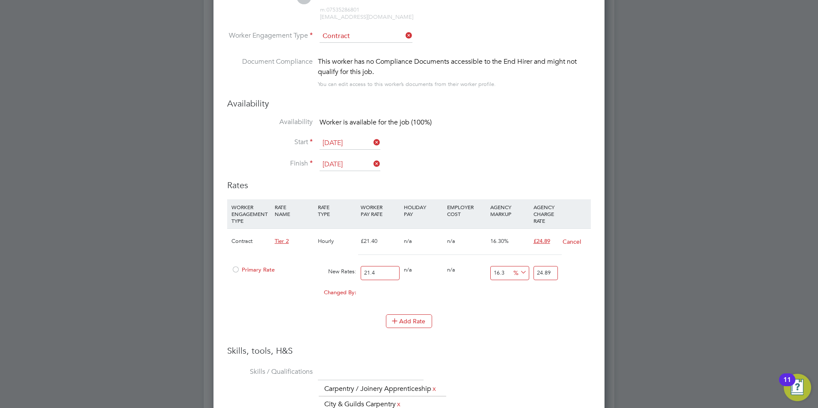
click at [239, 270] on div at bounding box center [235, 272] width 9 height 6
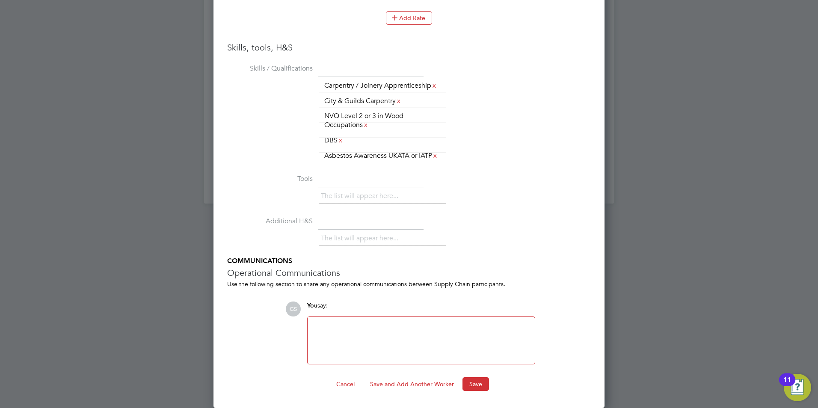
click at [472, 389] on button "Save" at bounding box center [476, 384] width 27 height 14
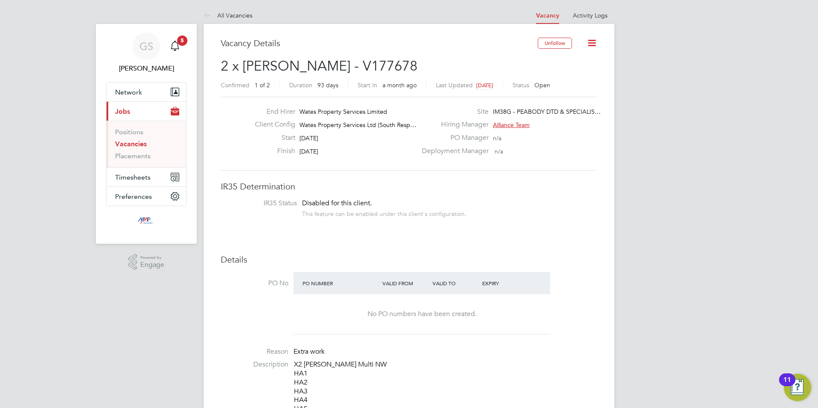
click at [131, 145] on link "Vacancies" at bounding box center [131, 144] width 32 height 8
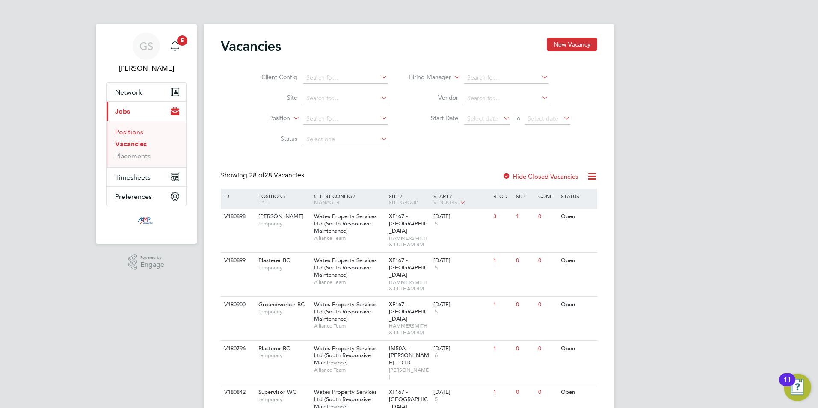
click at [137, 135] on link "Positions" at bounding box center [129, 132] width 28 height 8
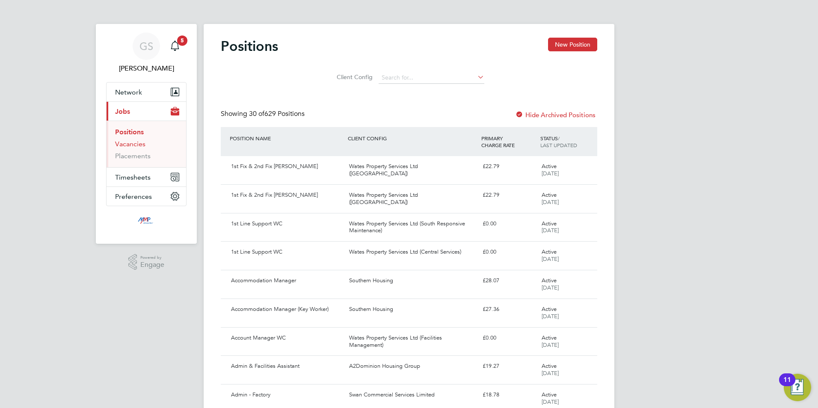
click at [134, 142] on link "Vacancies" at bounding box center [130, 144] width 30 height 8
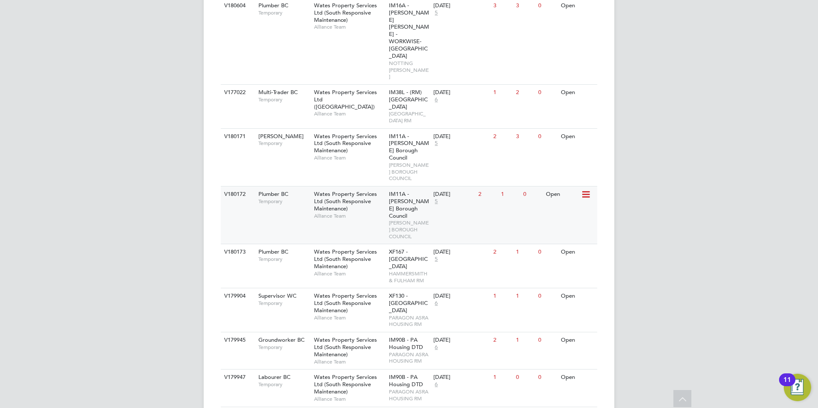
scroll to position [856, 0]
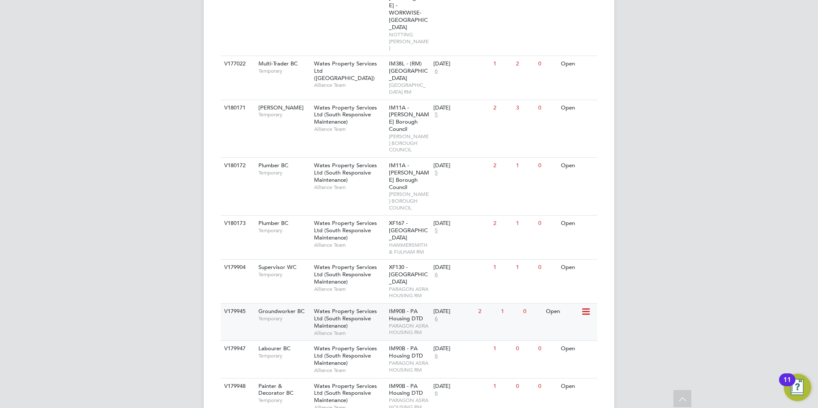
click at [374, 304] on div "Wates Property Services Ltd (South Responsive Maintenance) Alliance Team" at bounding box center [349, 322] width 75 height 37
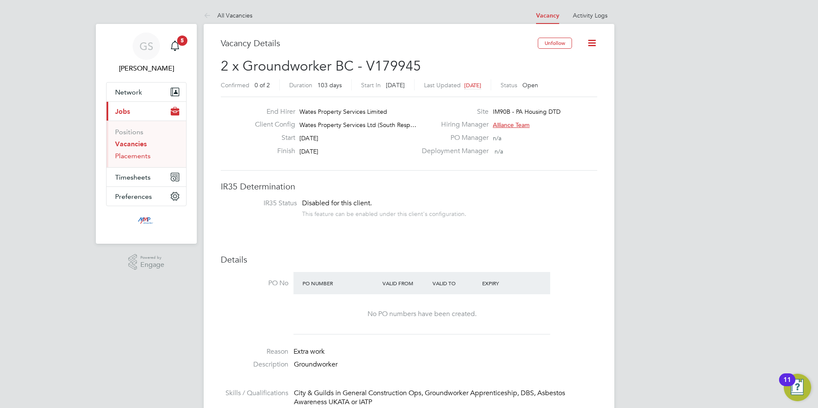
click at [140, 158] on link "Placements" at bounding box center [133, 156] width 36 height 8
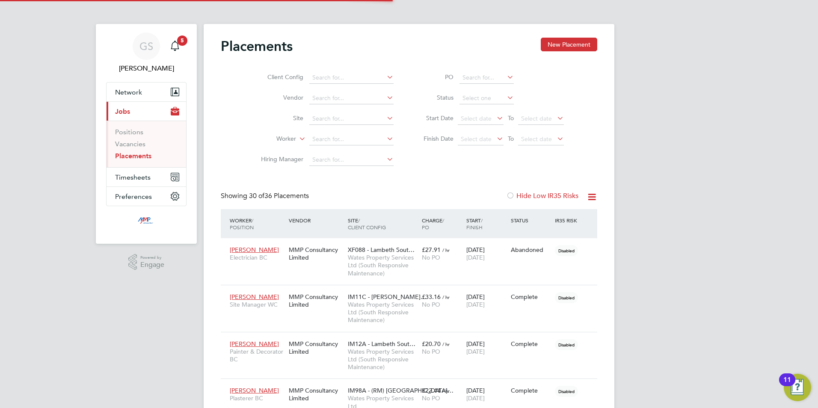
scroll to position [32, 59]
click at [139, 146] on link "Vacancies" at bounding box center [130, 144] width 30 height 8
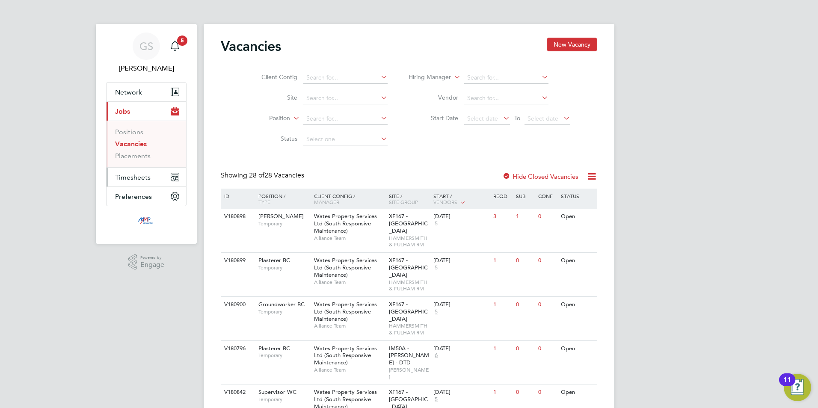
click at [153, 180] on button "Timesheets" at bounding box center [147, 177] width 80 height 19
click at [146, 154] on link "Timesheets" at bounding box center [133, 151] width 36 height 8
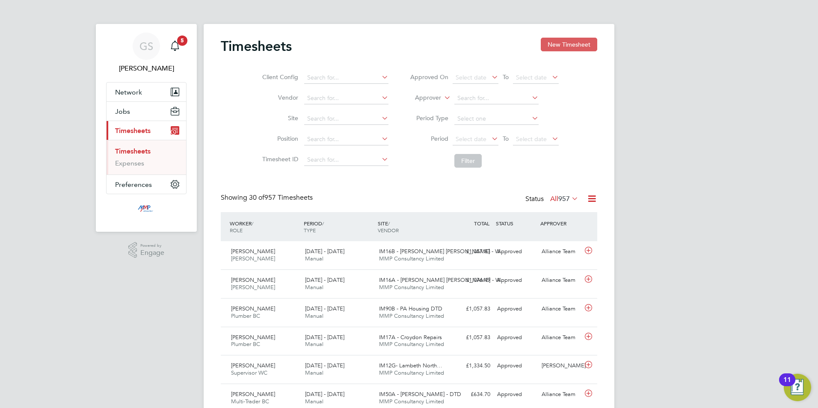
click at [563, 49] on button "New Timesheet" at bounding box center [569, 45] width 56 height 14
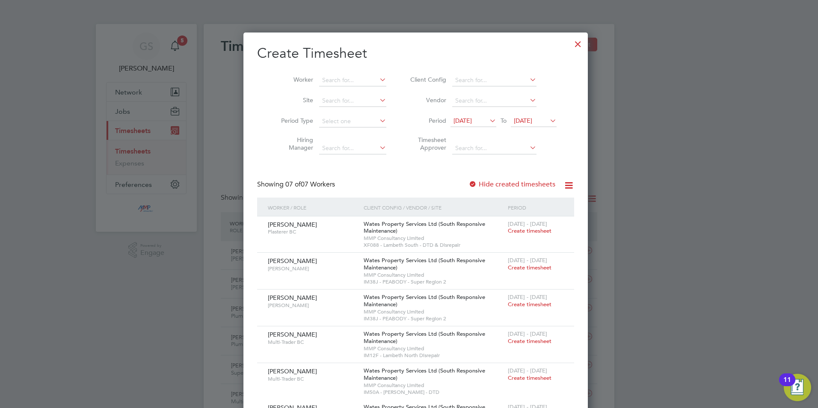
click at [570, 45] on div at bounding box center [577, 41] width 15 height 15
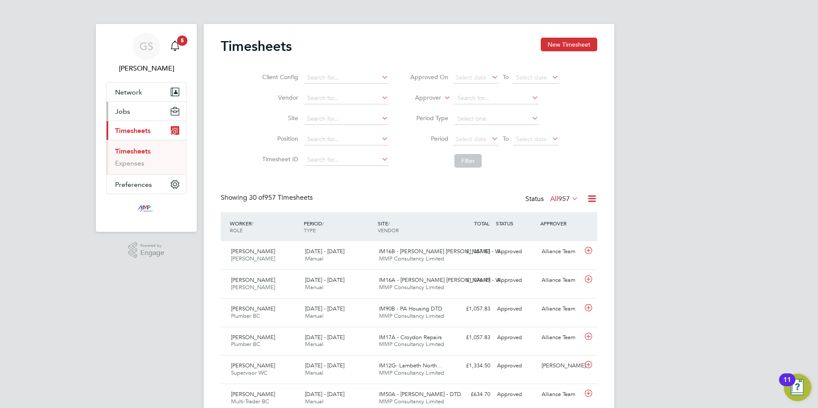
click at [145, 112] on button "Jobs" at bounding box center [147, 111] width 80 height 19
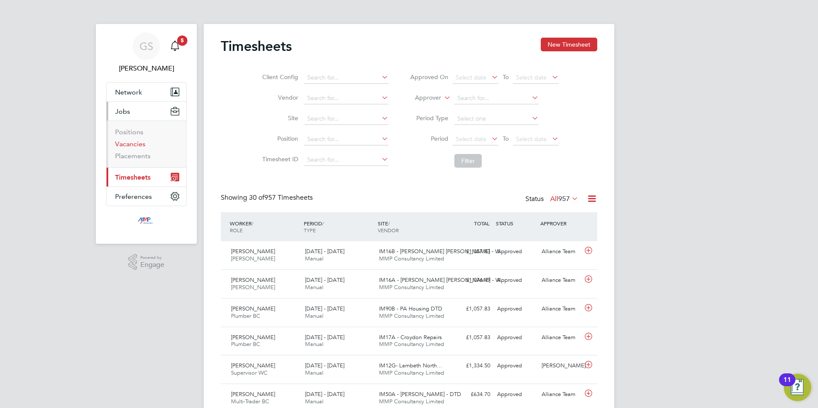
click at [137, 148] on link "Vacancies" at bounding box center [130, 144] width 30 height 8
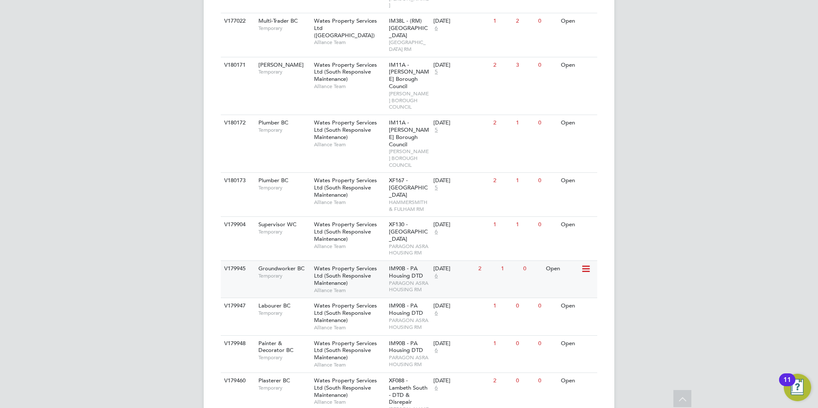
click at [412, 280] on span "PARAGON ASRA HOUSING RM" at bounding box center [409, 286] width 41 height 13
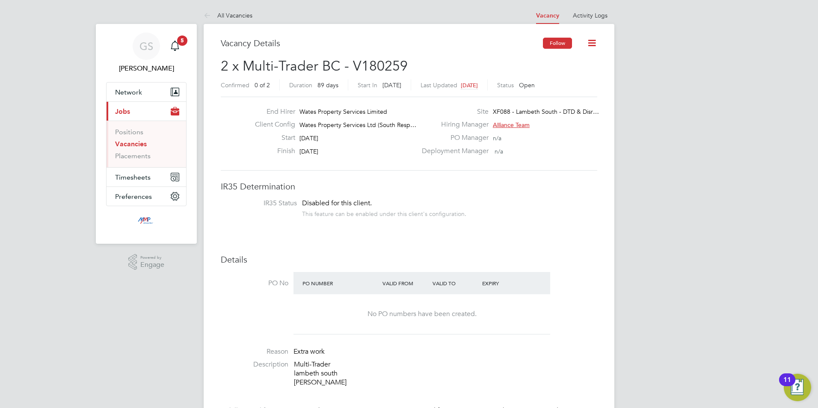
click at [550, 43] on button "Follow" at bounding box center [557, 43] width 29 height 11
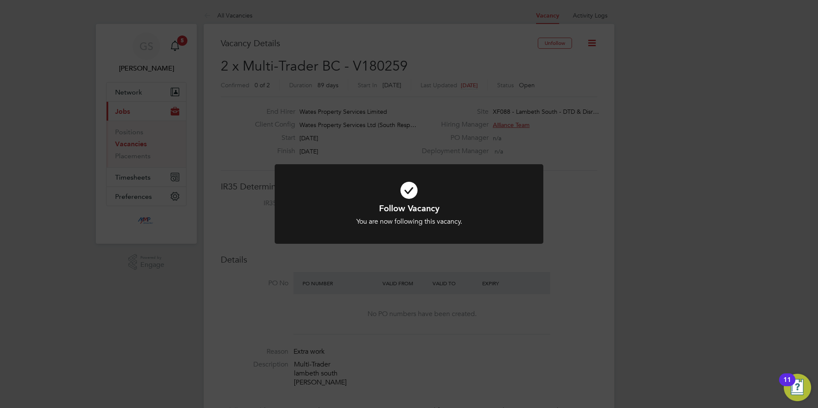
click at [573, 238] on div "Follow Vacancy You are now following this vacancy. Cancel Okay" at bounding box center [409, 204] width 818 height 408
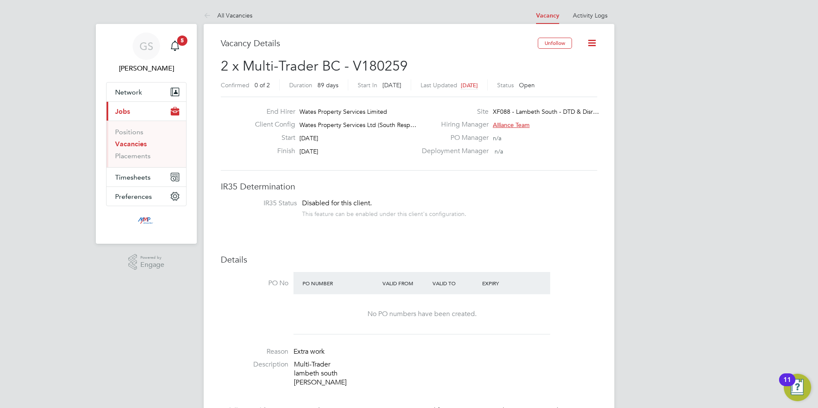
click at [135, 145] on link "Vacancies" at bounding box center [131, 144] width 32 height 8
